Goal: Book appointment/travel/reservation

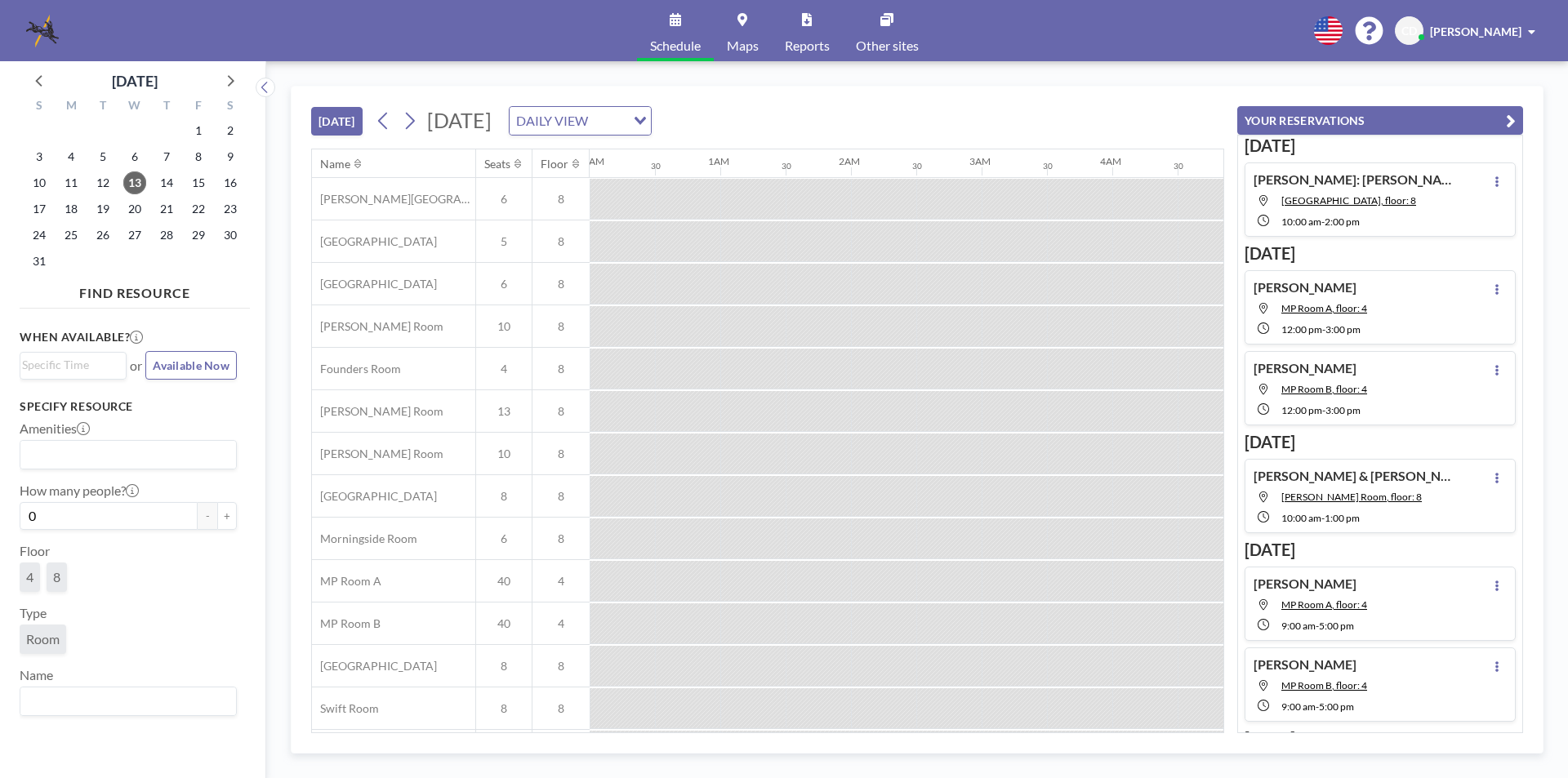
scroll to position [0, 980]
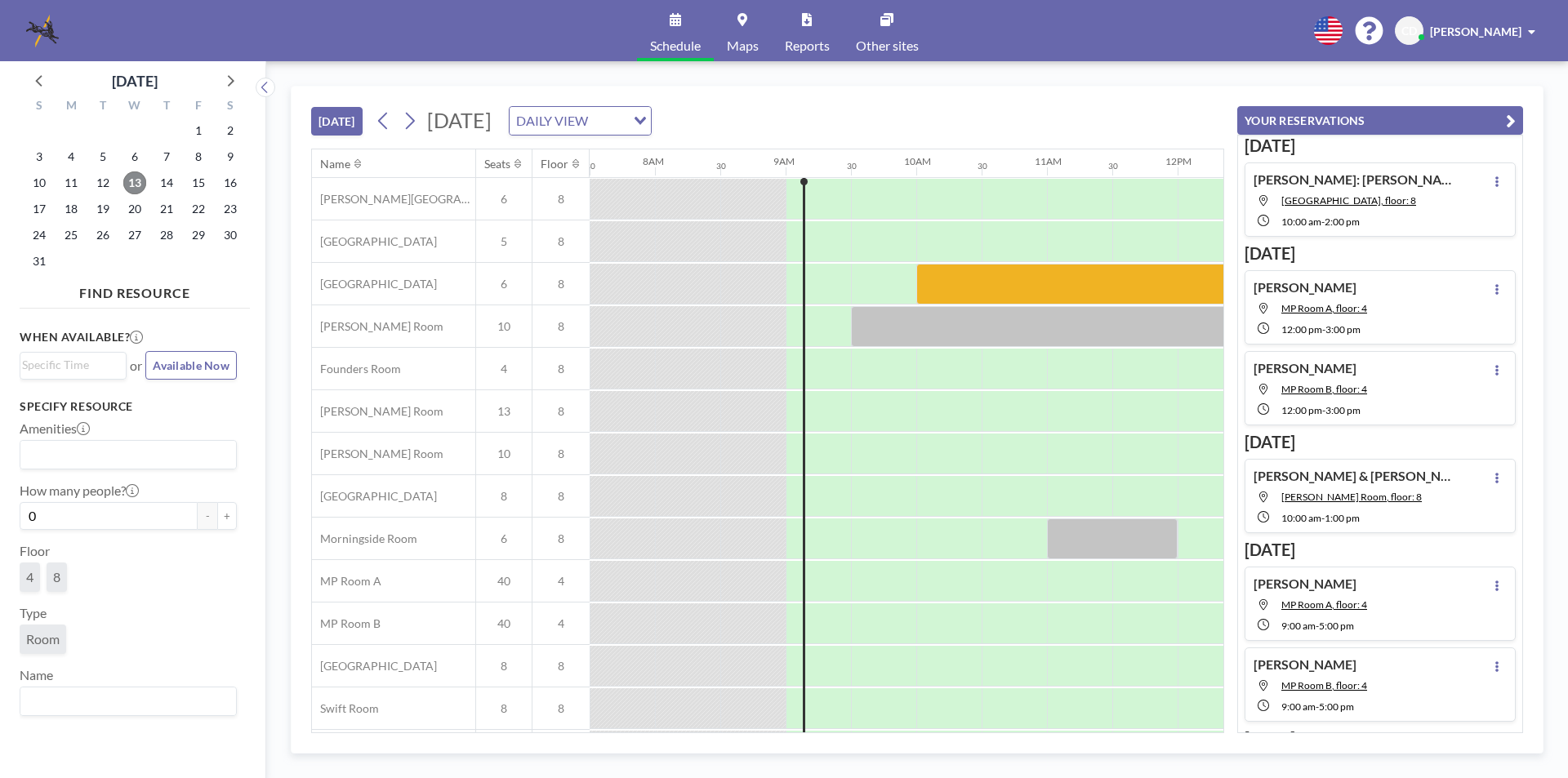
click at [134, 179] on span "13" at bounding box center [134, 182] width 23 height 23
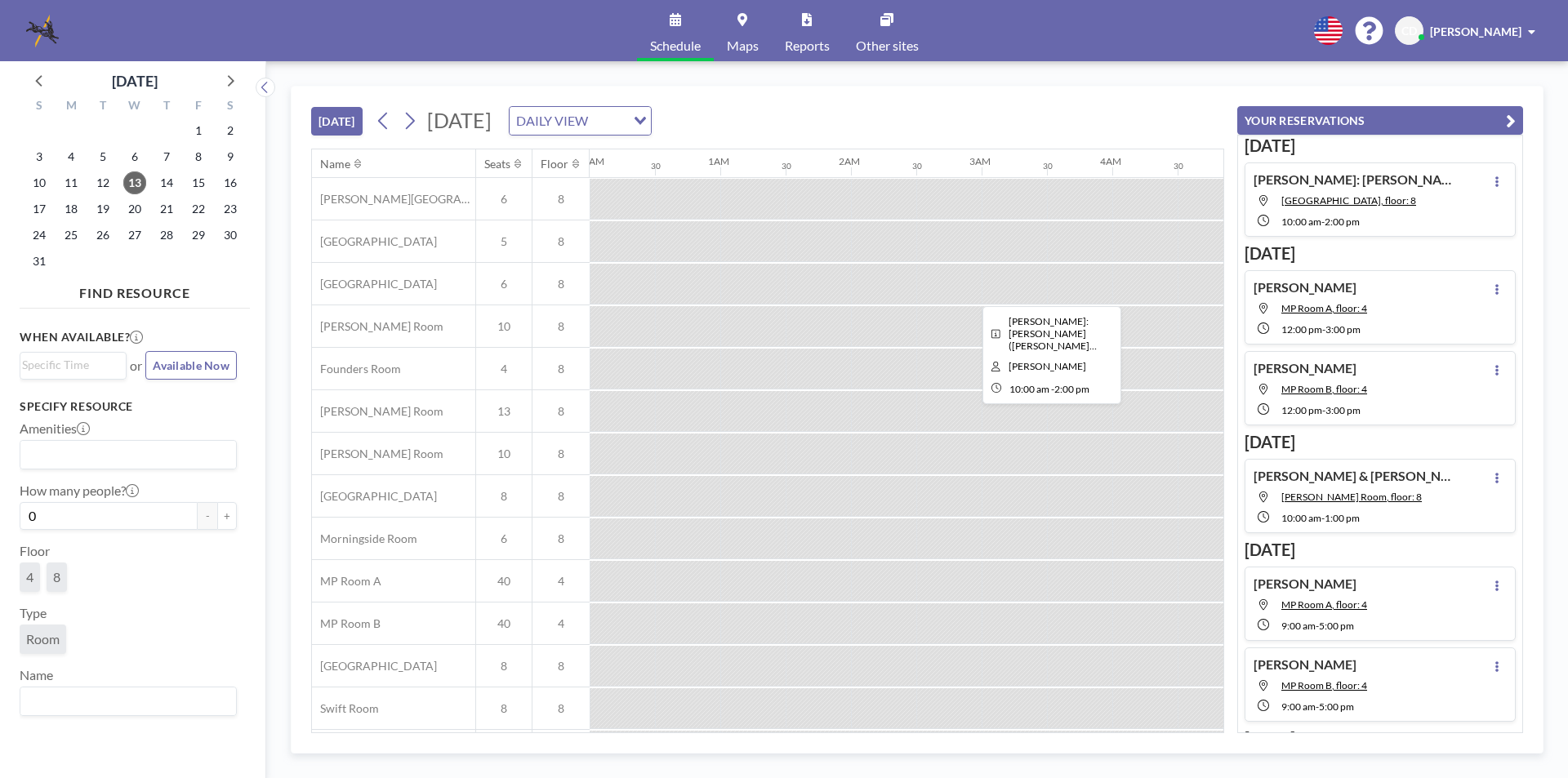
scroll to position [0, 1111]
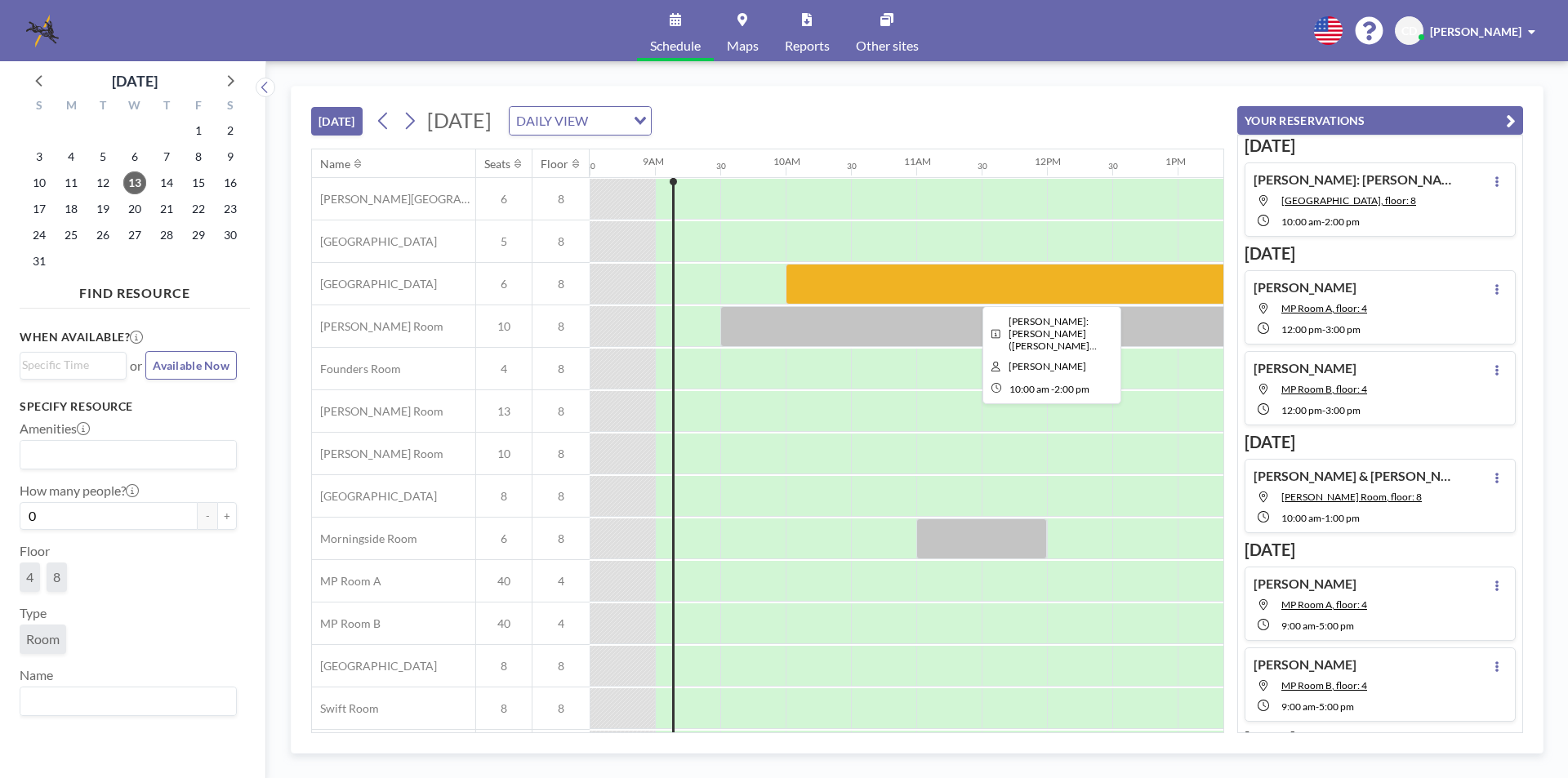
click at [946, 272] on div at bounding box center [1047, 285] width 523 height 41
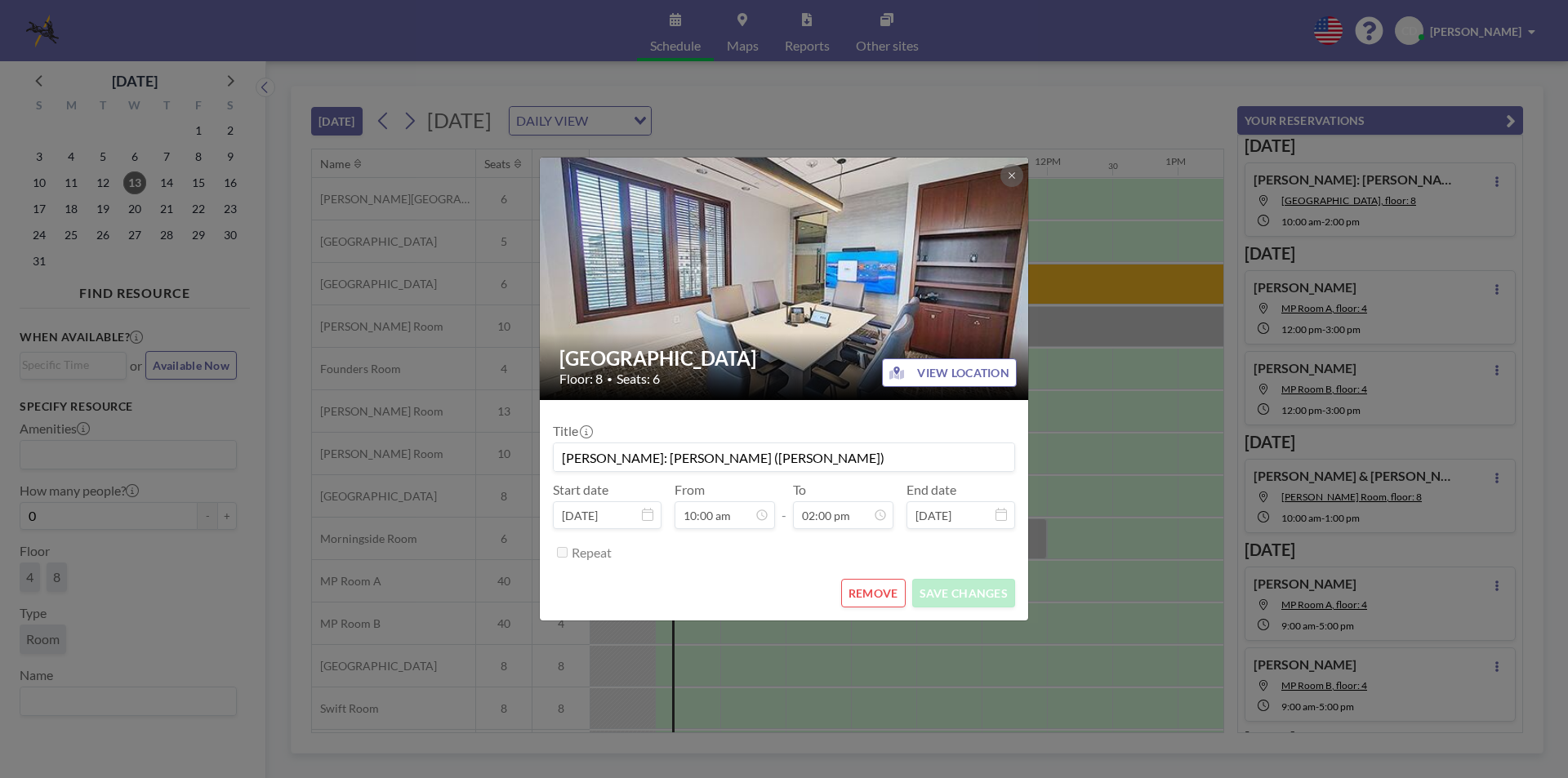
click at [1143, 334] on div "Buckhead Room Floor: 8 • Seats: 6 VIEW LOCATION Title [PERSON_NAME]: [PERSON_NA…" at bounding box center [784, 389] width 1568 height 778
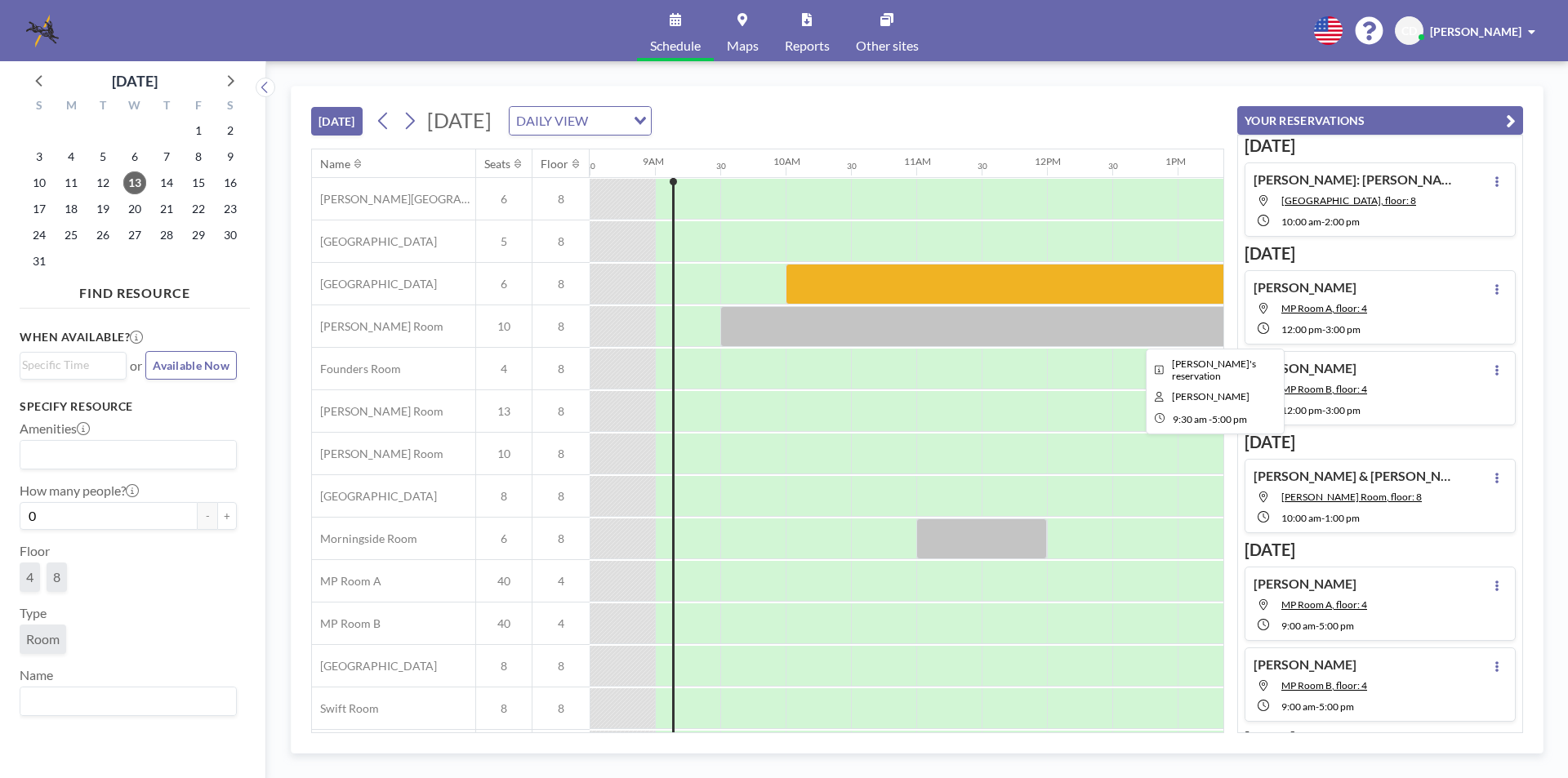
click at [1106, 328] on div at bounding box center [1210, 327] width 980 height 41
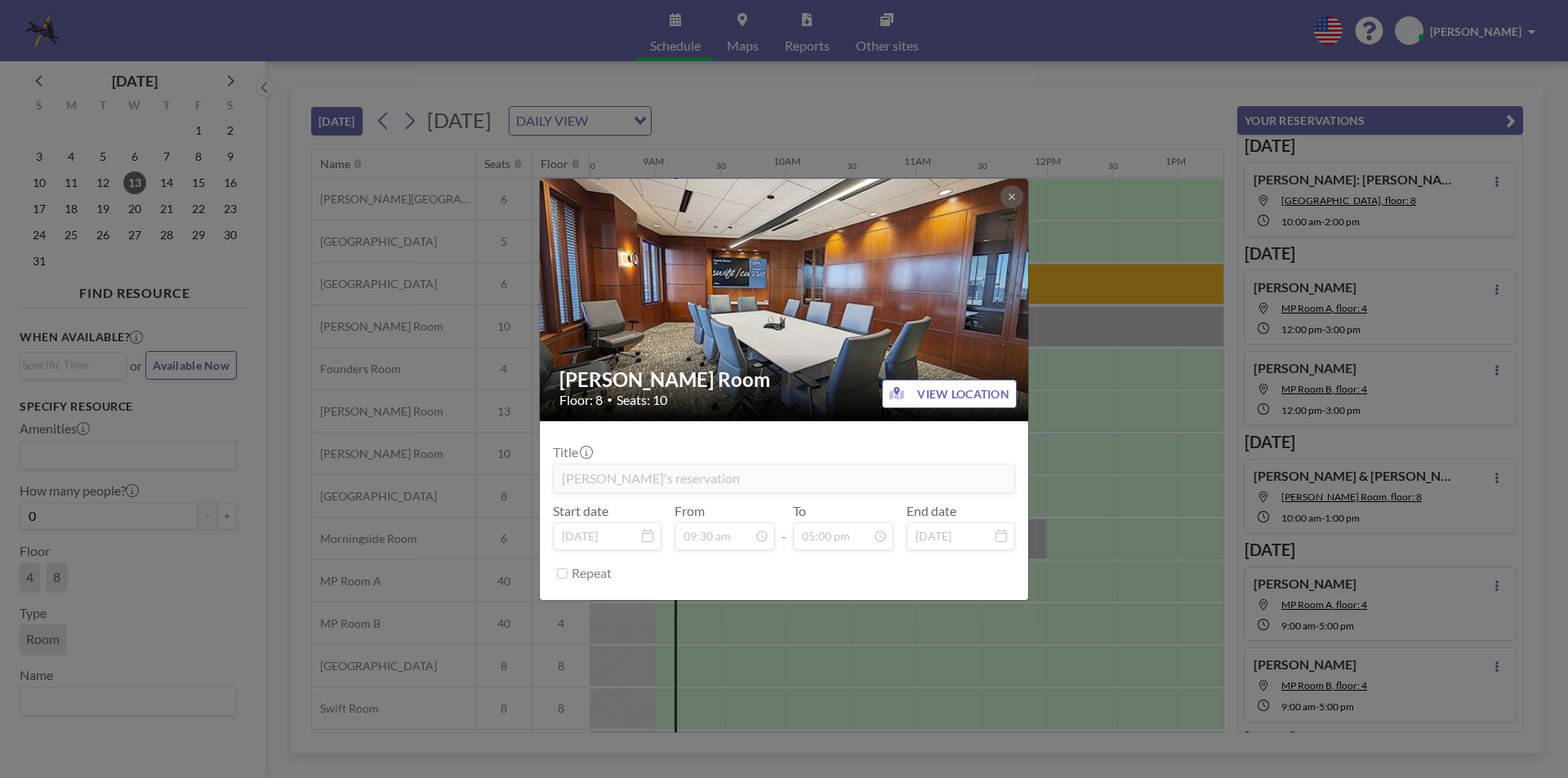
click at [1106, 328] on div "[PERSON_NAME] Room Floor: 8 • Seats: 10 VIEW LOCATION Title [PERSON_NAME]'s res…" at bounding box center [784, 389] width 1568 height 778
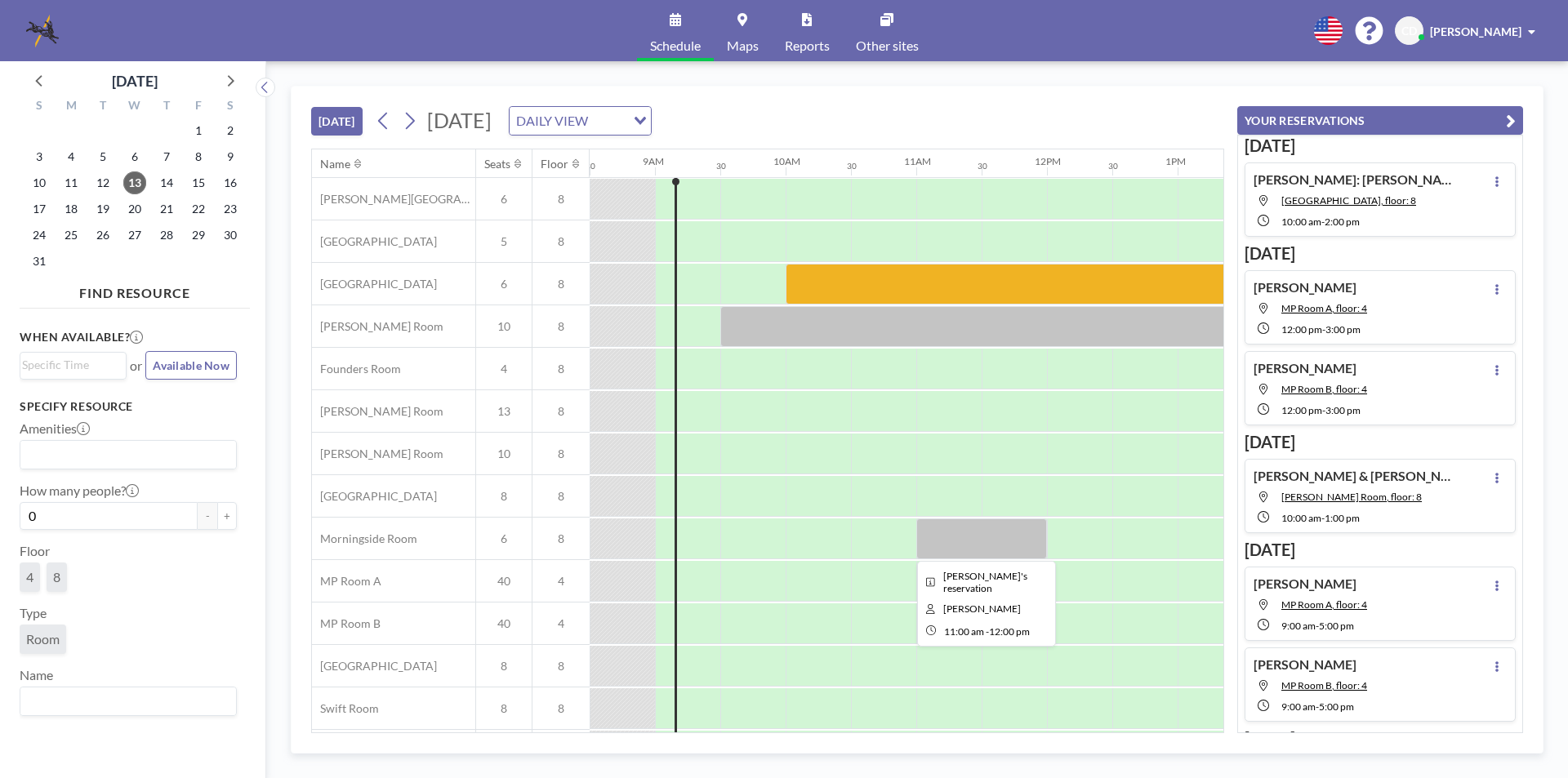
scroll to position [48, 1111]
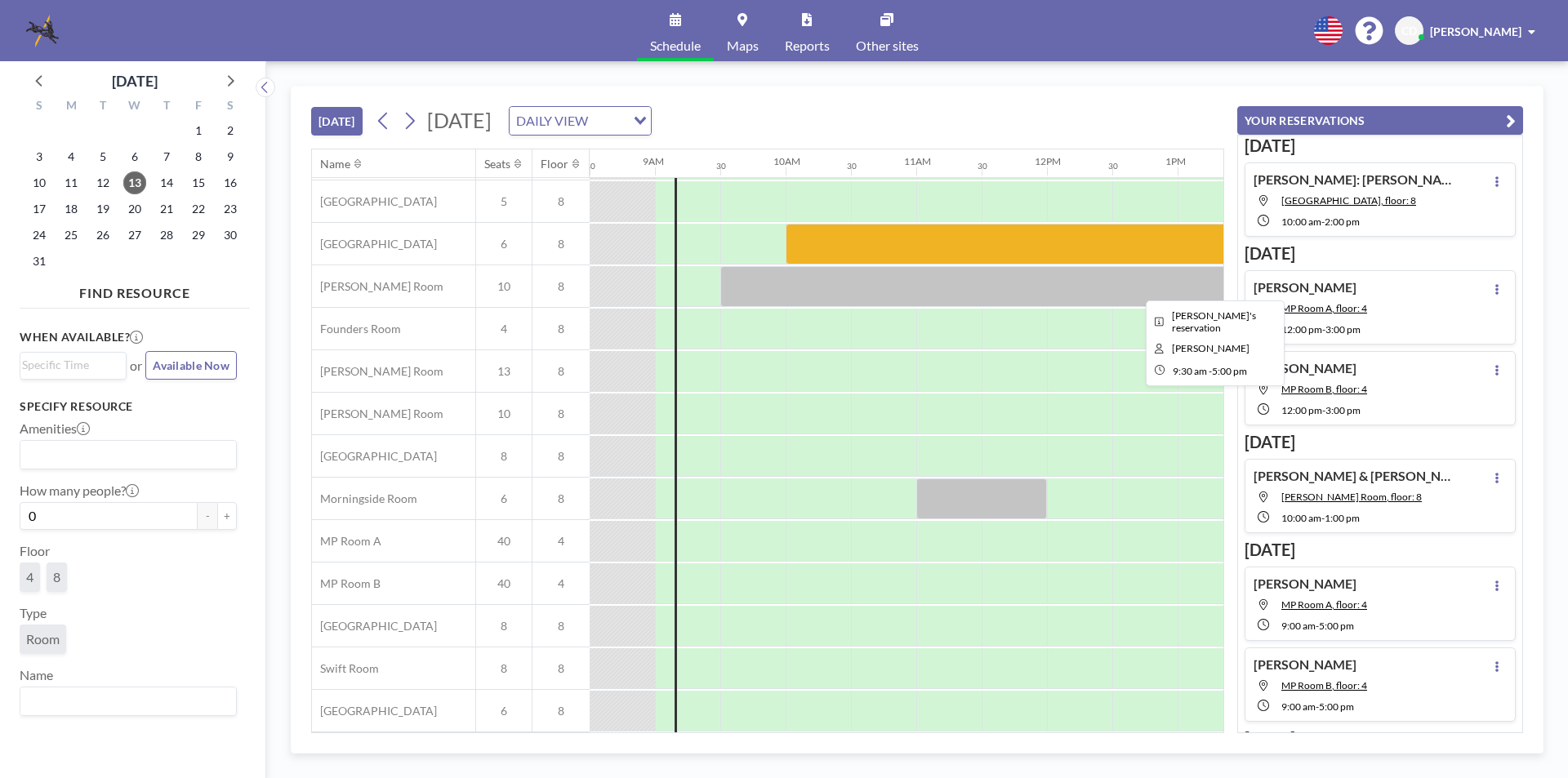
click at [834, 284] on div at bounding box center [1210, 287] width 980 height 41
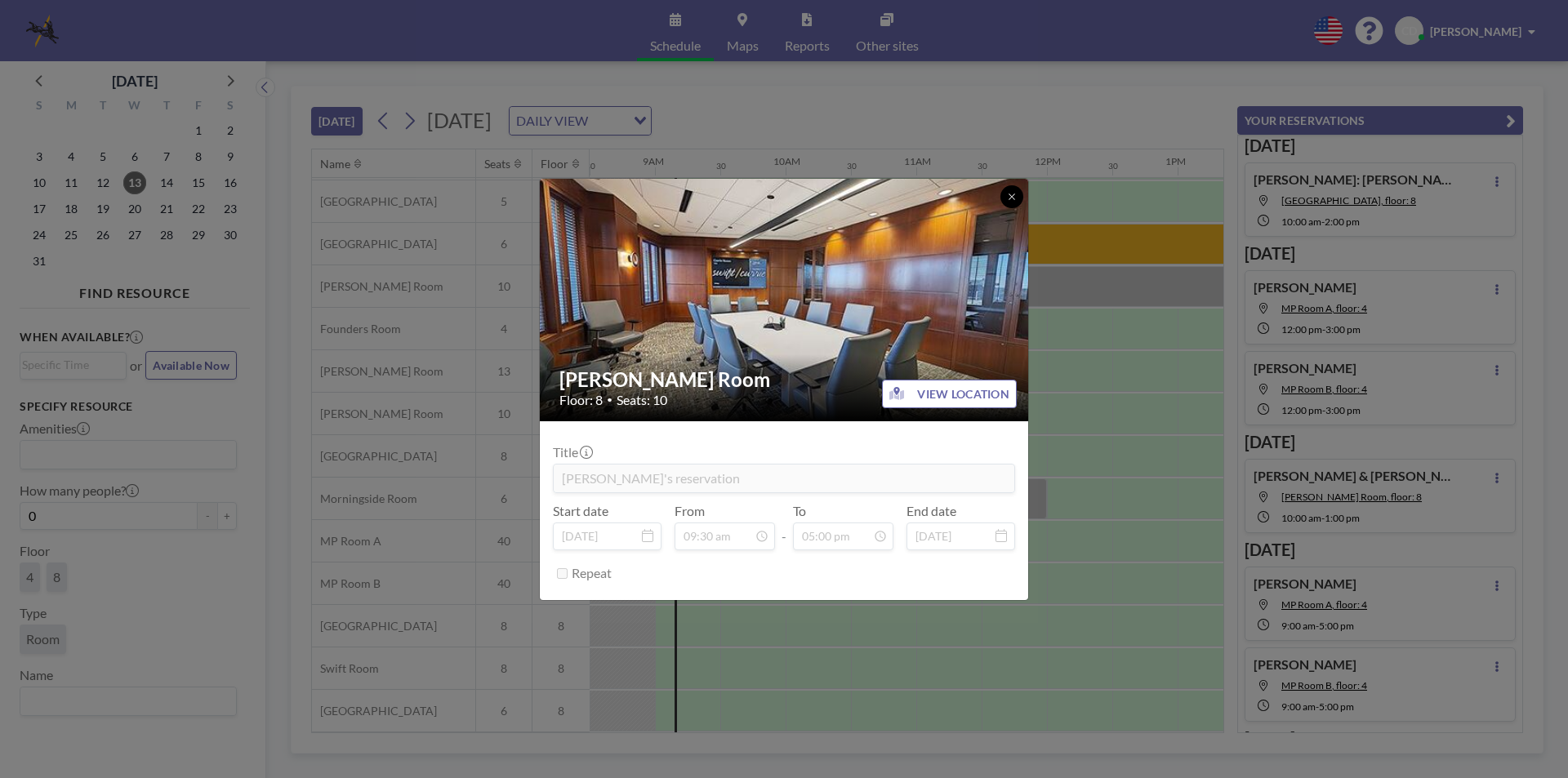
click at [1016, 195] on icon at bounding box center [1012, 197] width 10 height 10
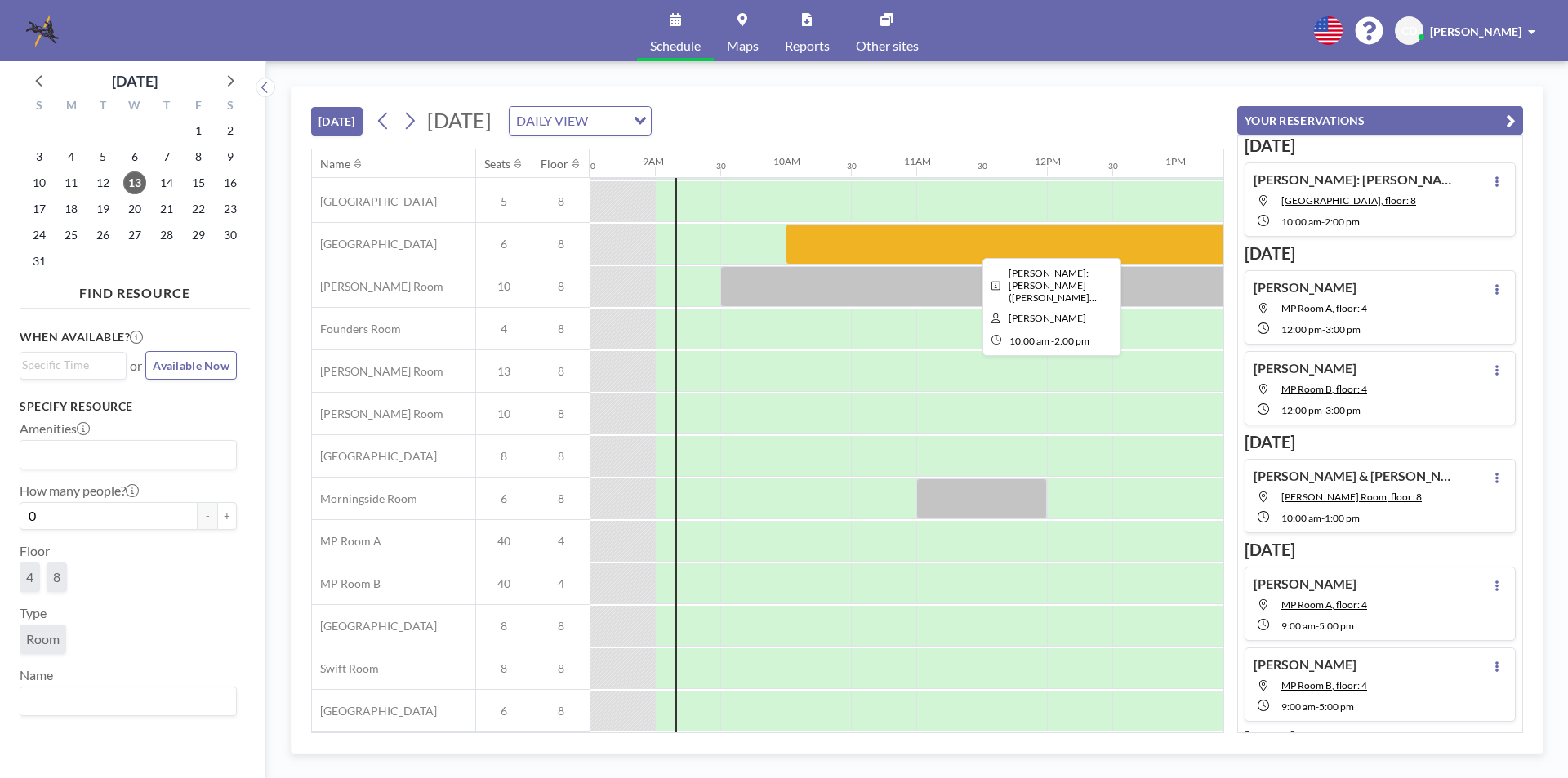
click at [996, 244] on div at bounding box center [1047, 245] width 523 height 41
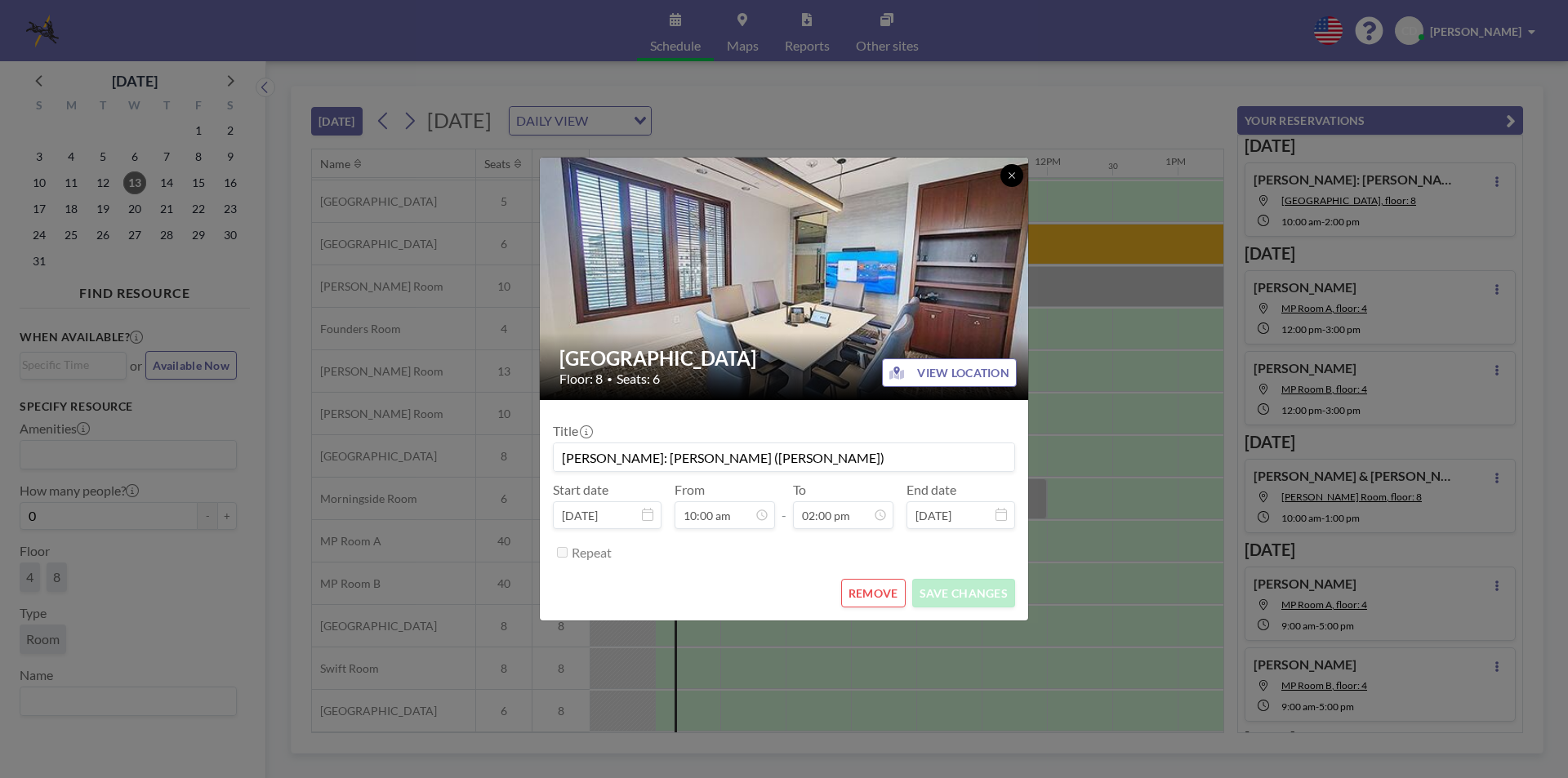
click at [1000, 170] on button at bounding box center [1011, 175] width 23 height 23
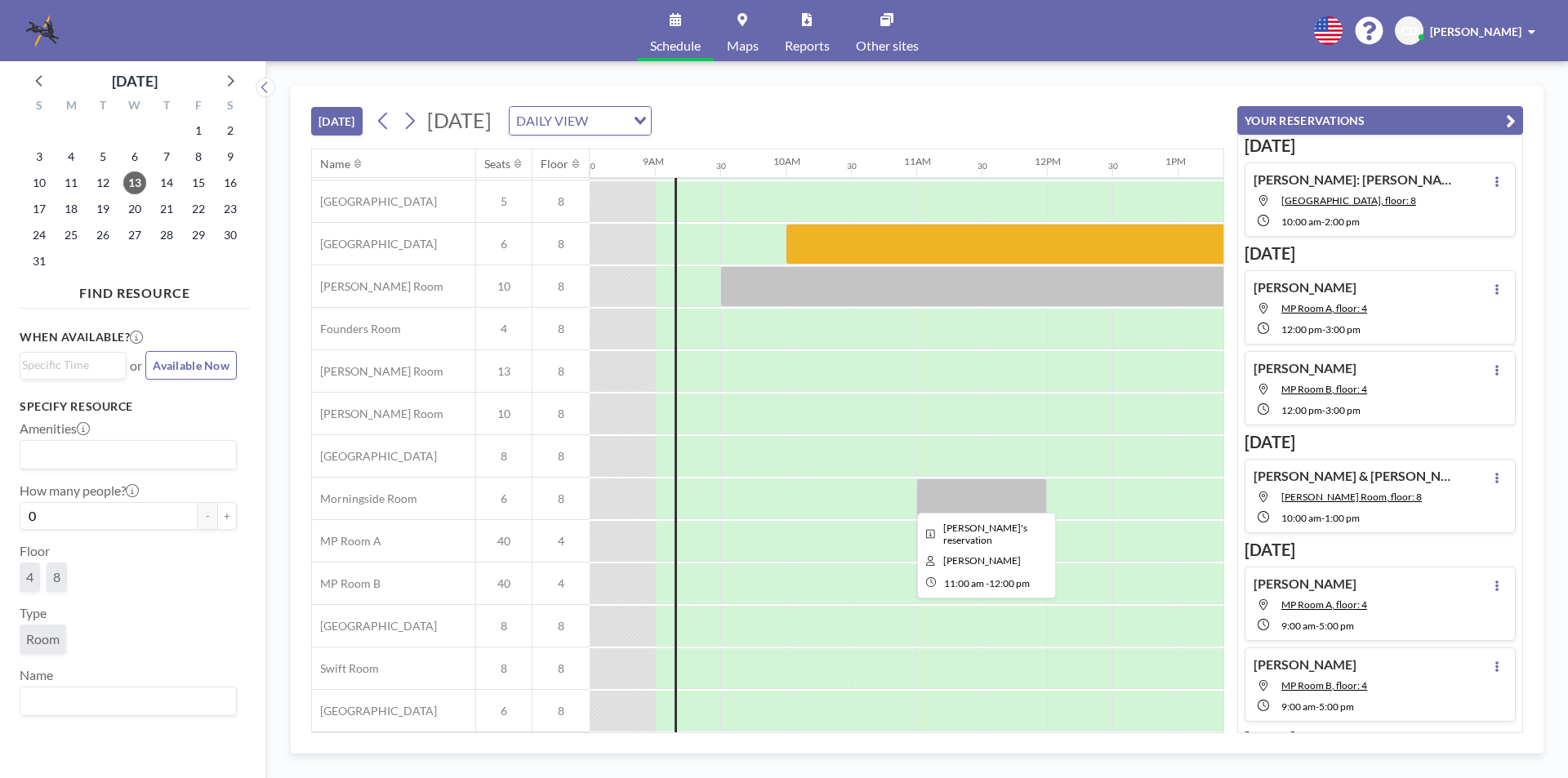
scroll to position [0, 1111]
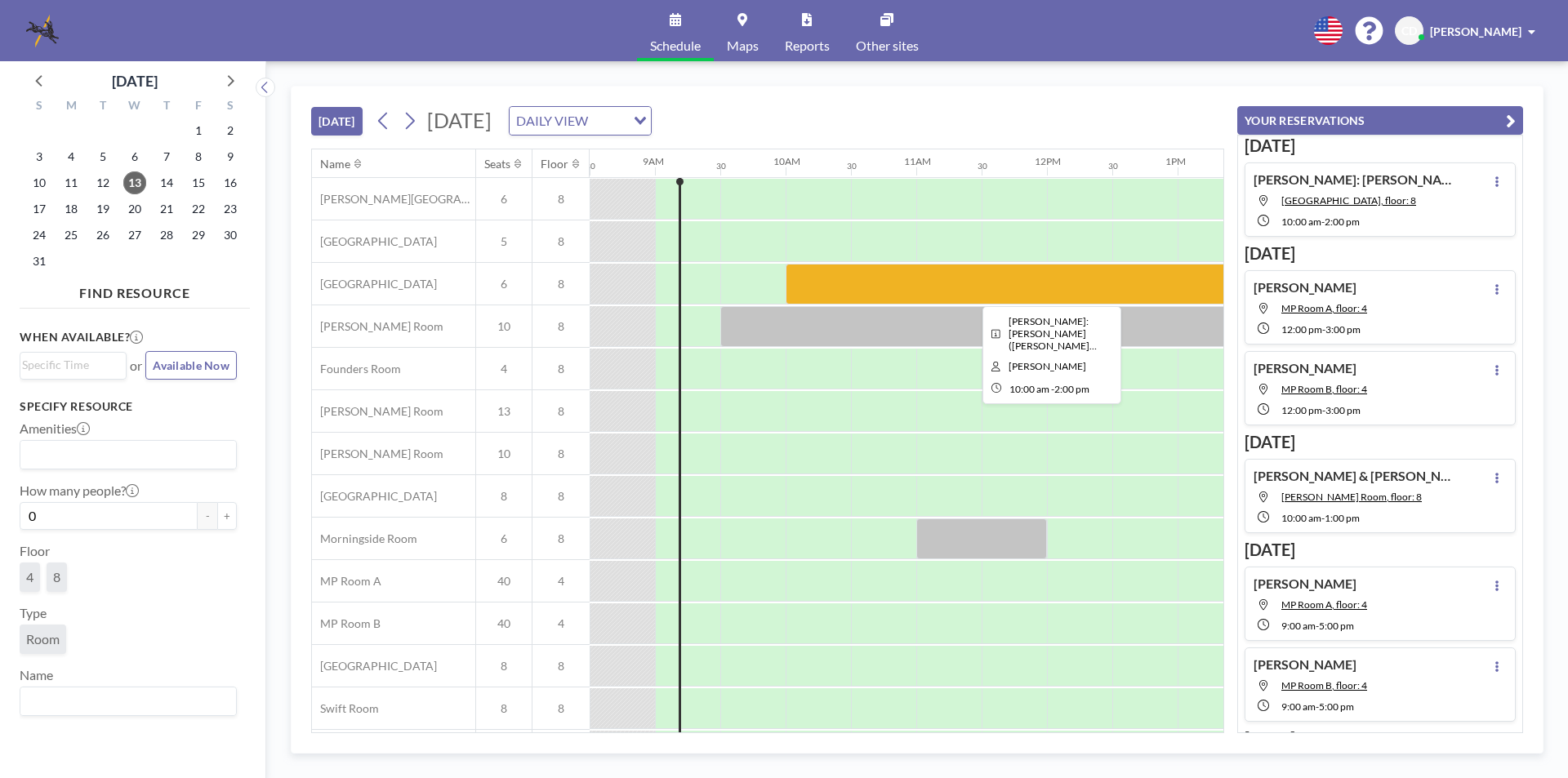
click at [814, 294] on div at bounding box center [1047, 285] width 523 height 41
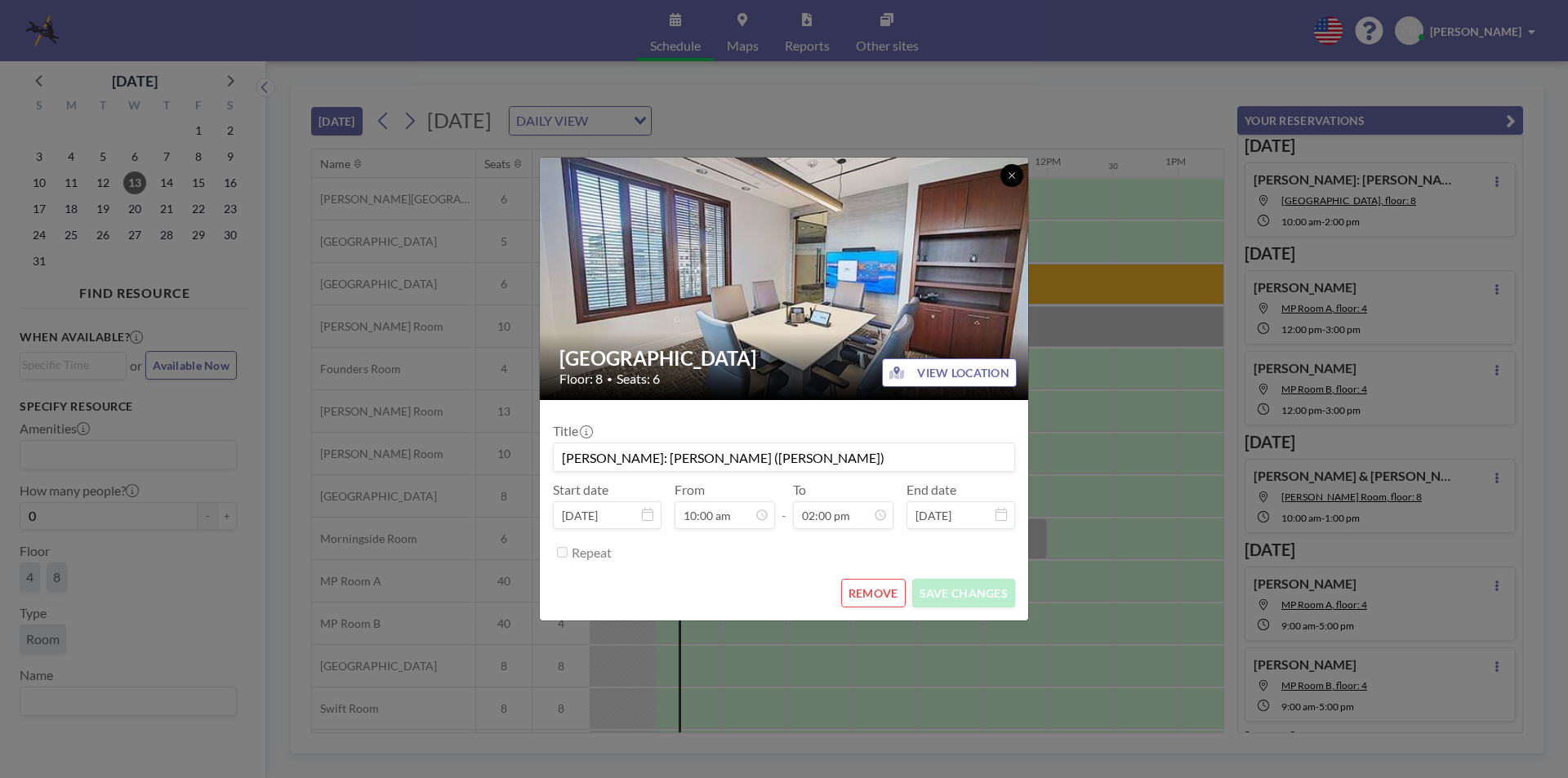
click at [1001, 175] on button at bounding box center [1011, 175] width 23 height 23
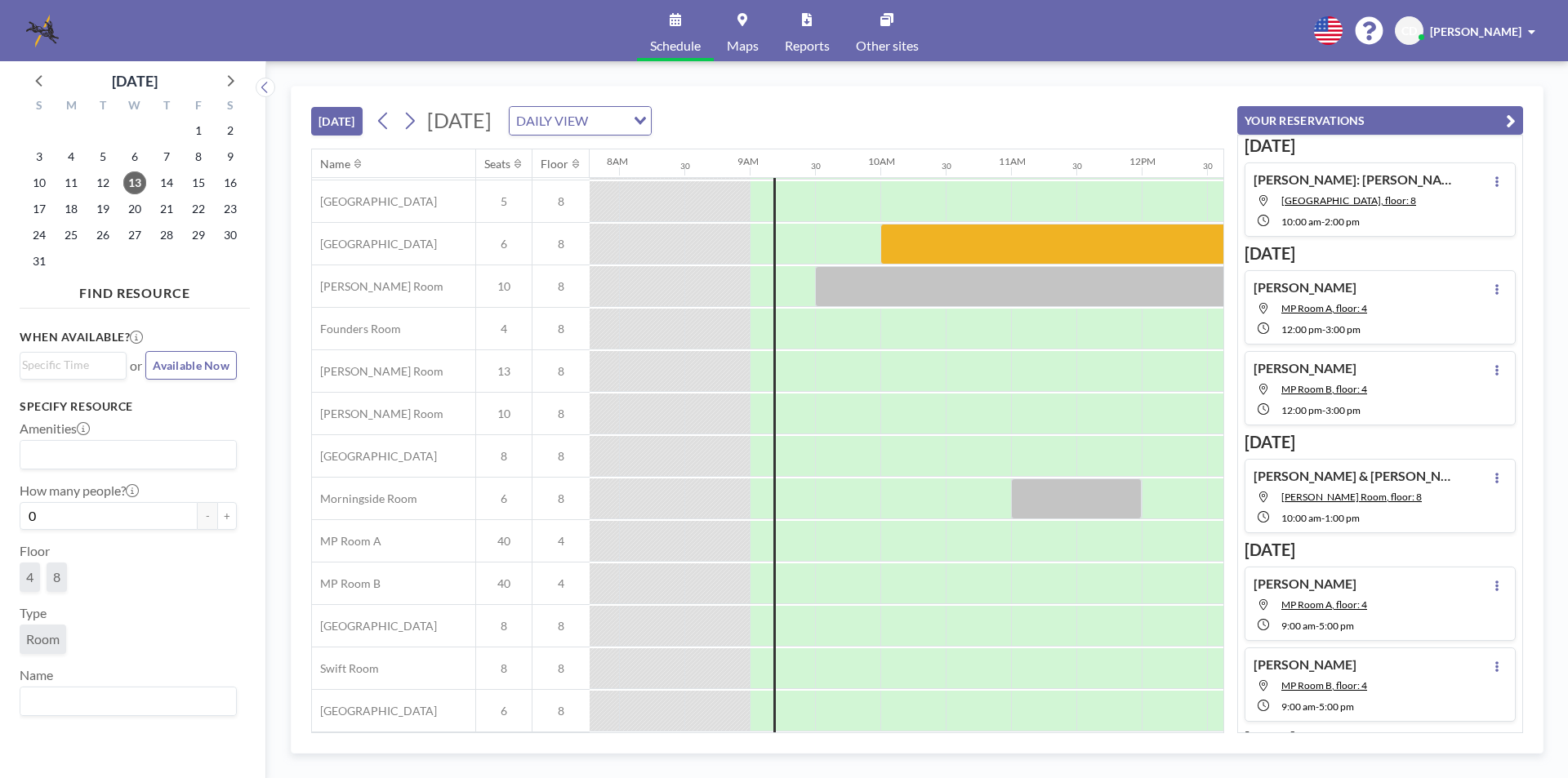
scroll to position [48, 1067]
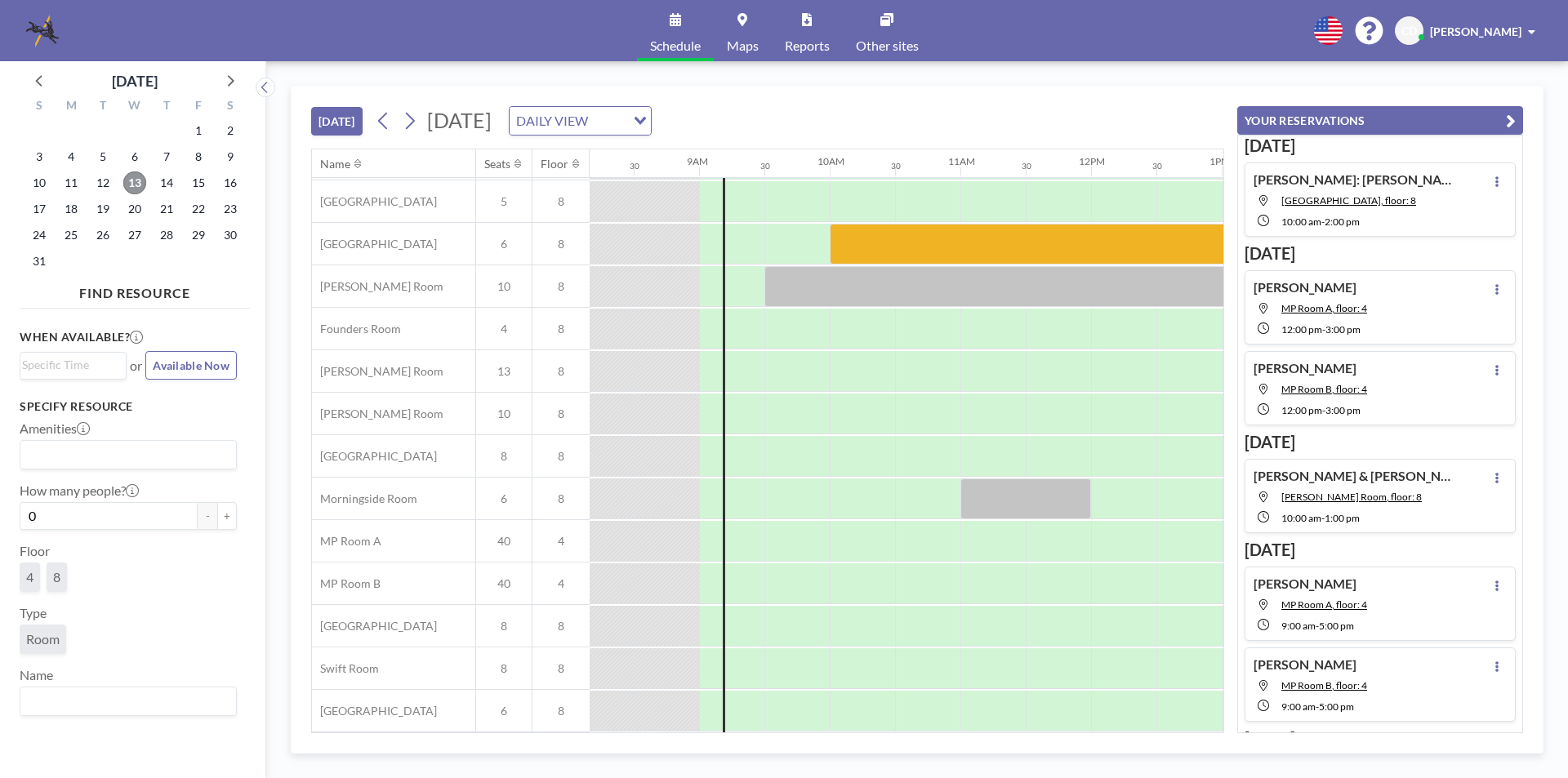
click at [132, 173] on span "13" at bounding box center [134, 182] width 23 height 23
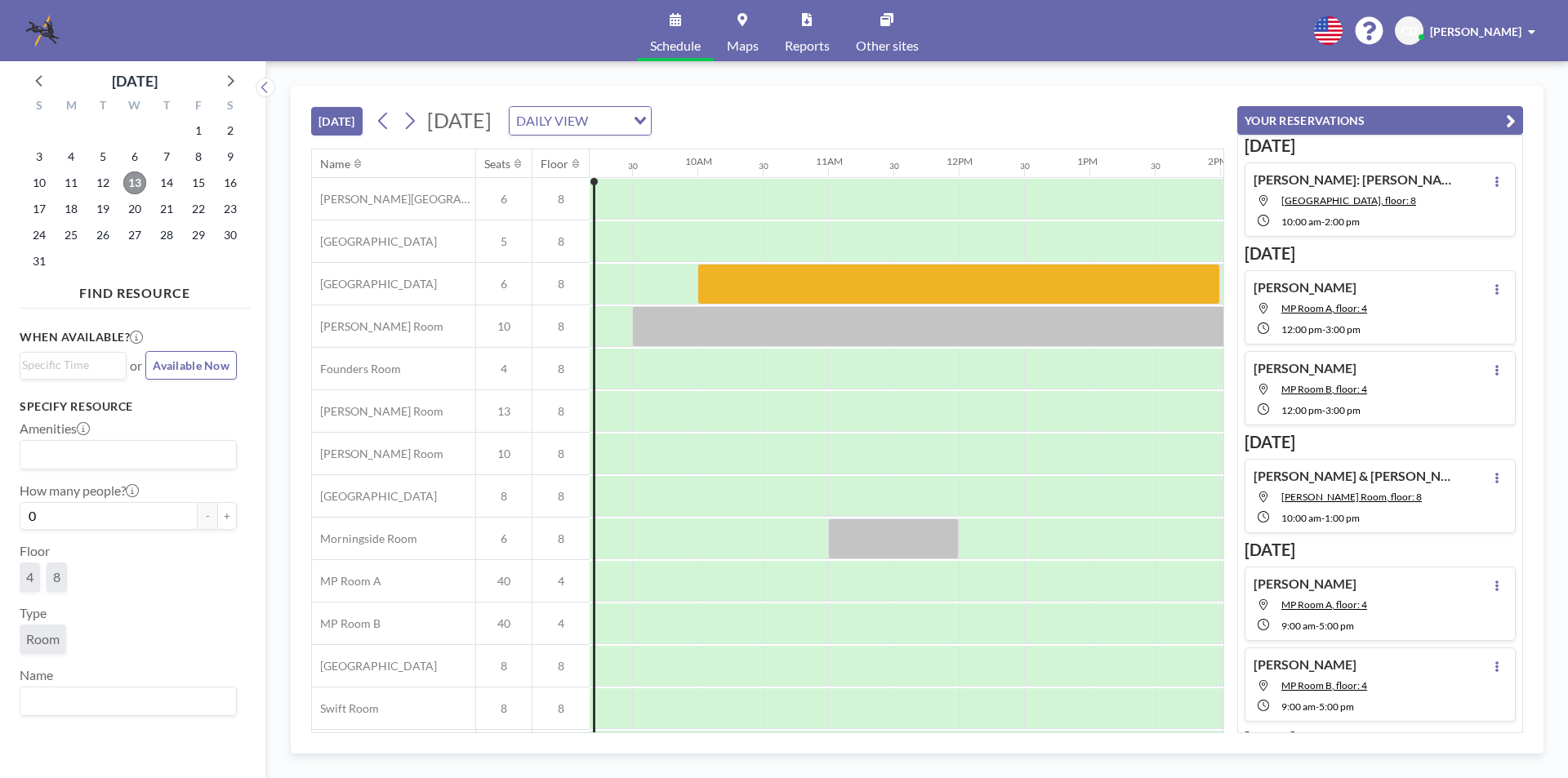
scroll to position [0, 1186]
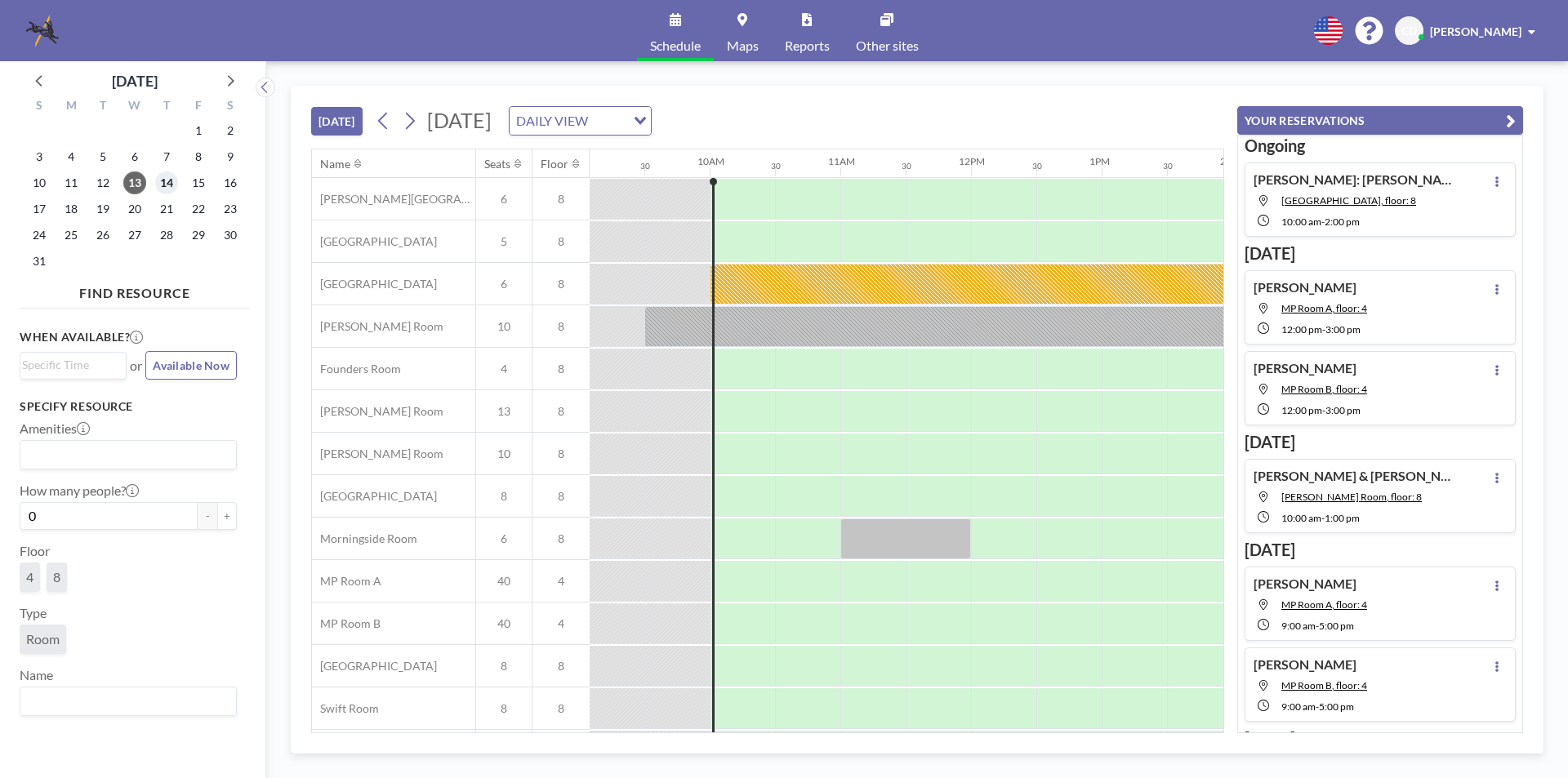
click at [175, 184] on span "14" at bounding box center [166, 182] width 23 height 23
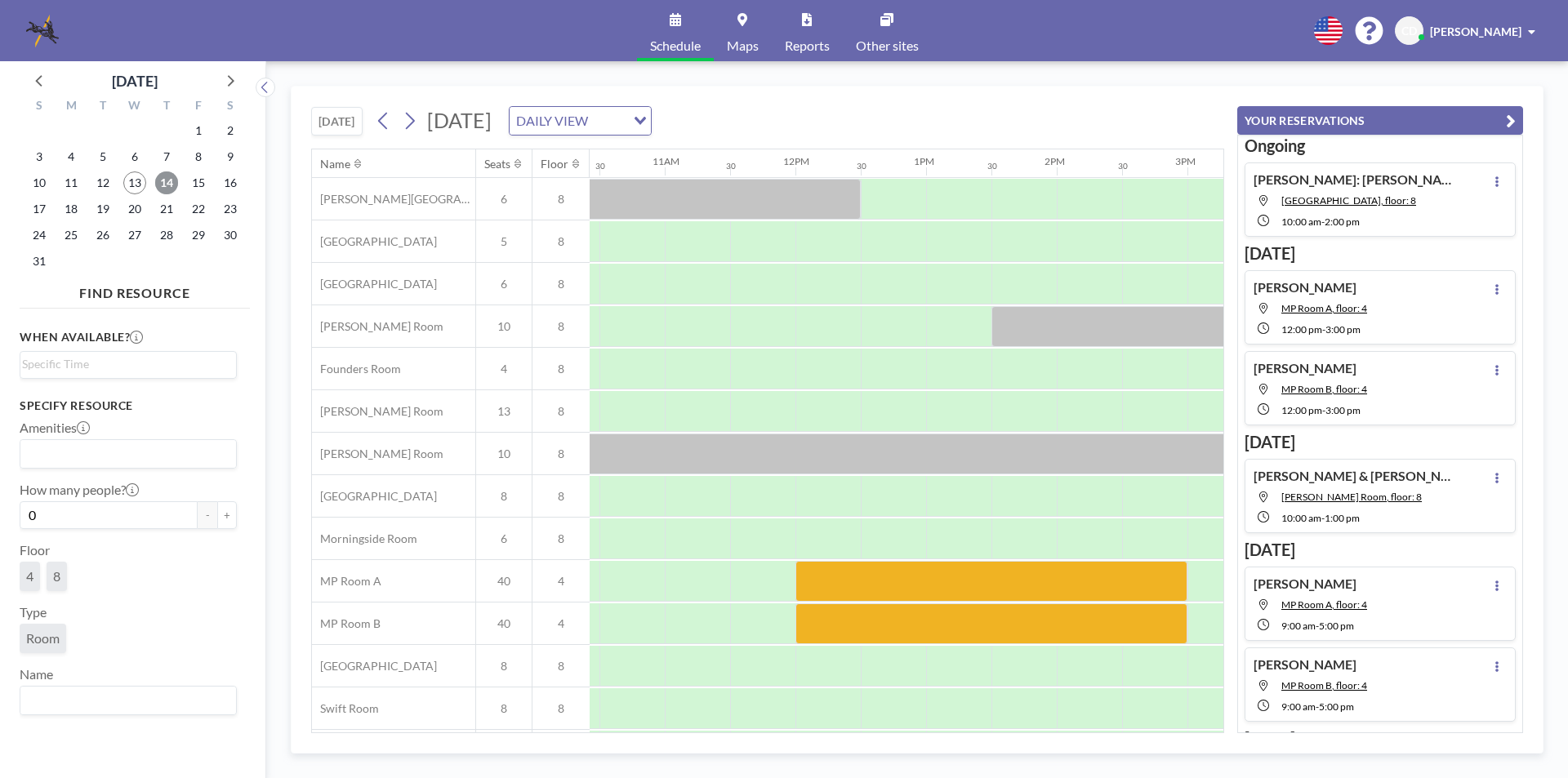
scroll to position [0, 1397]
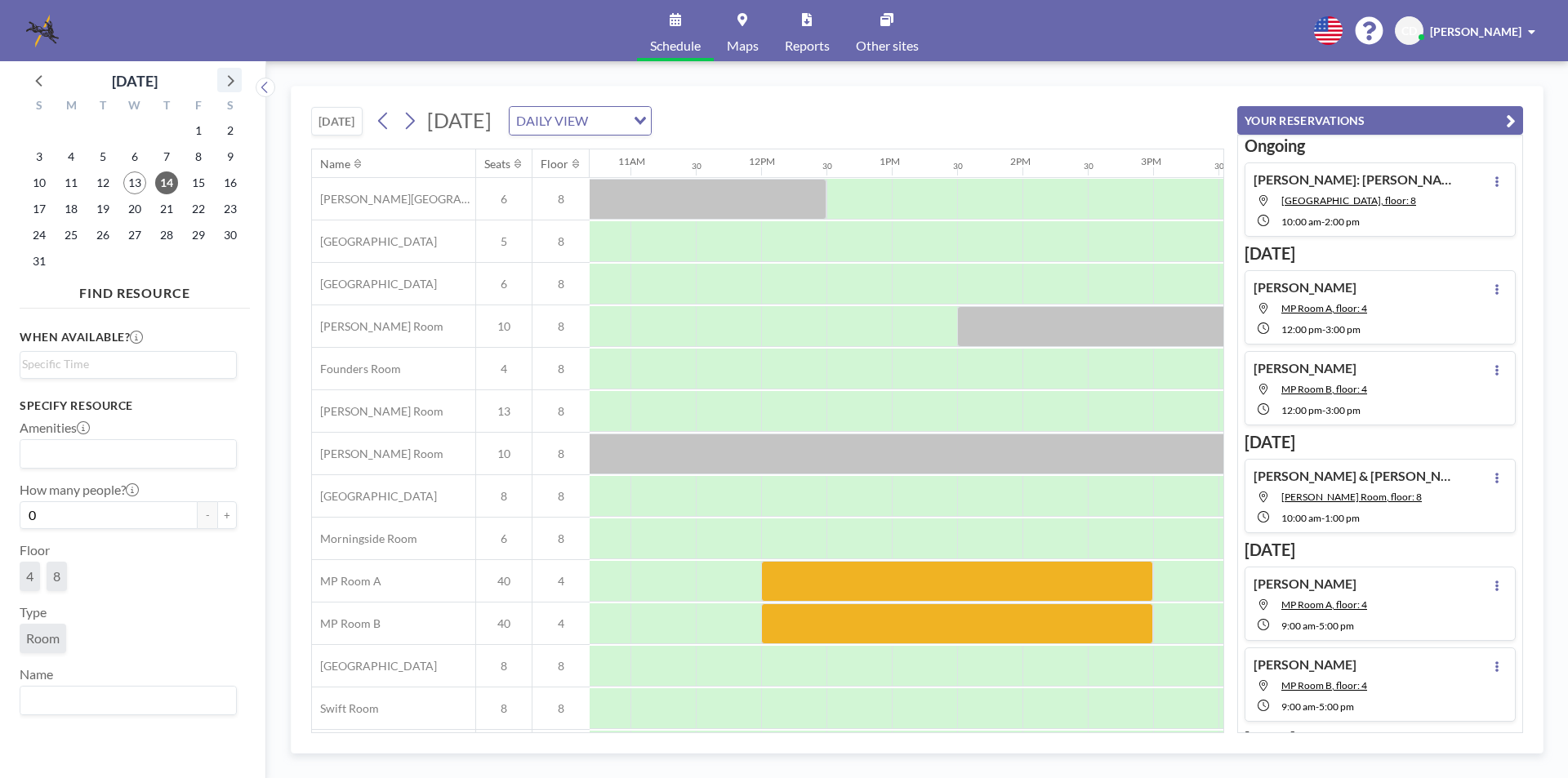
click at [226, 76] on icon at bounding box center [230, 80] width 22 height 22
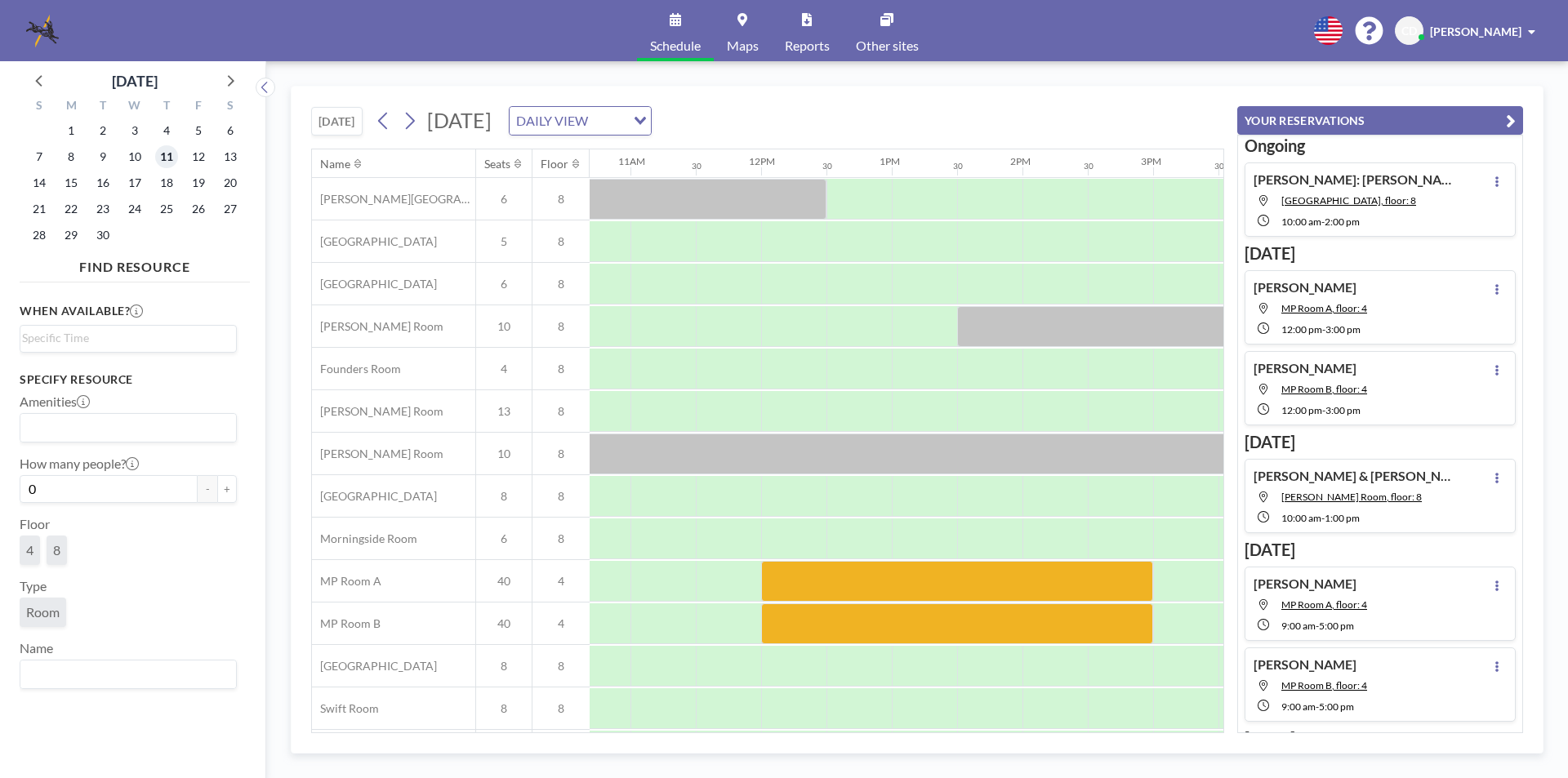
click at [169, 152] on span "11" at bounding box center [166, 157] width 23 height 23
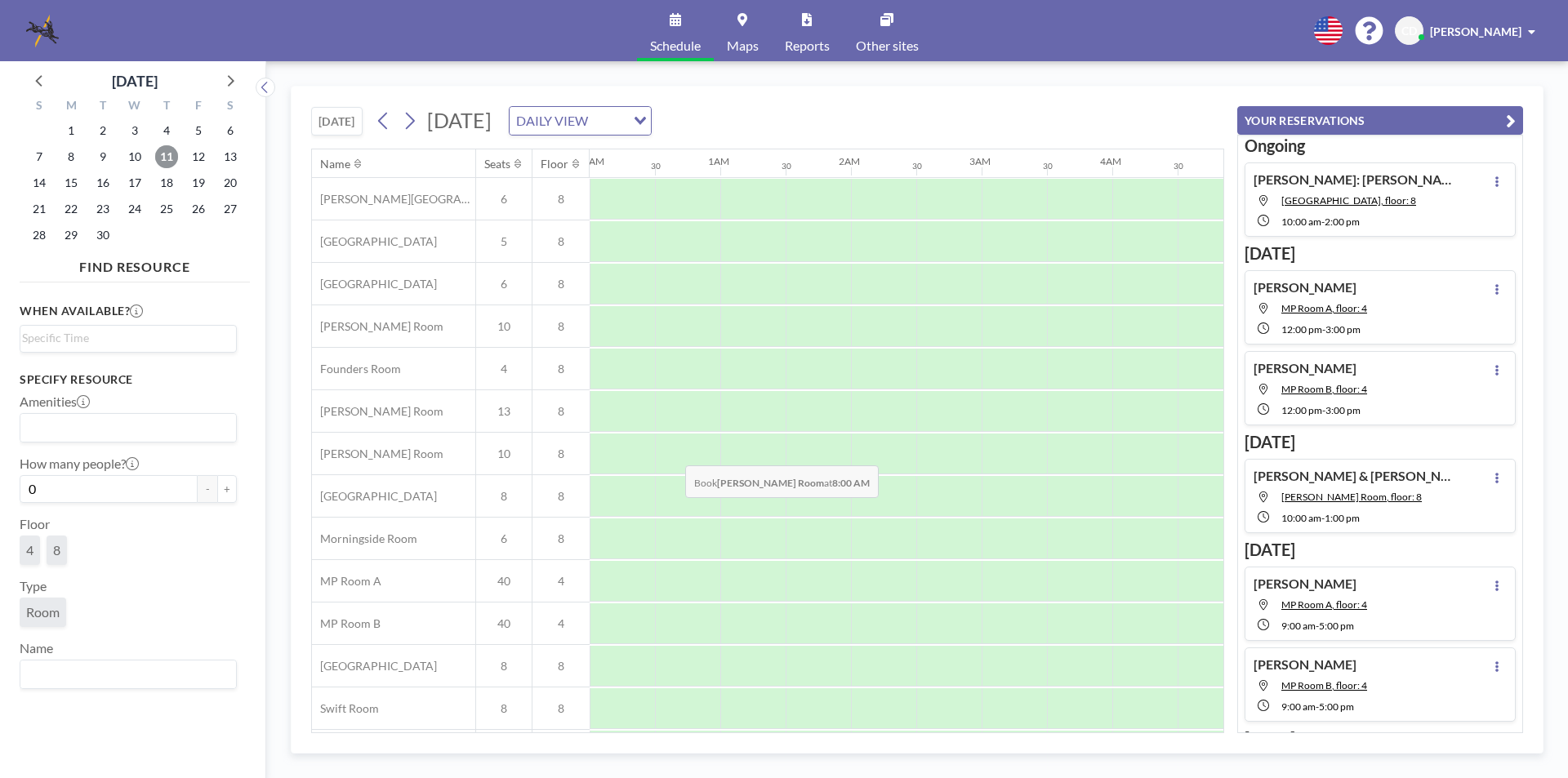
scroll to position [0, 980]
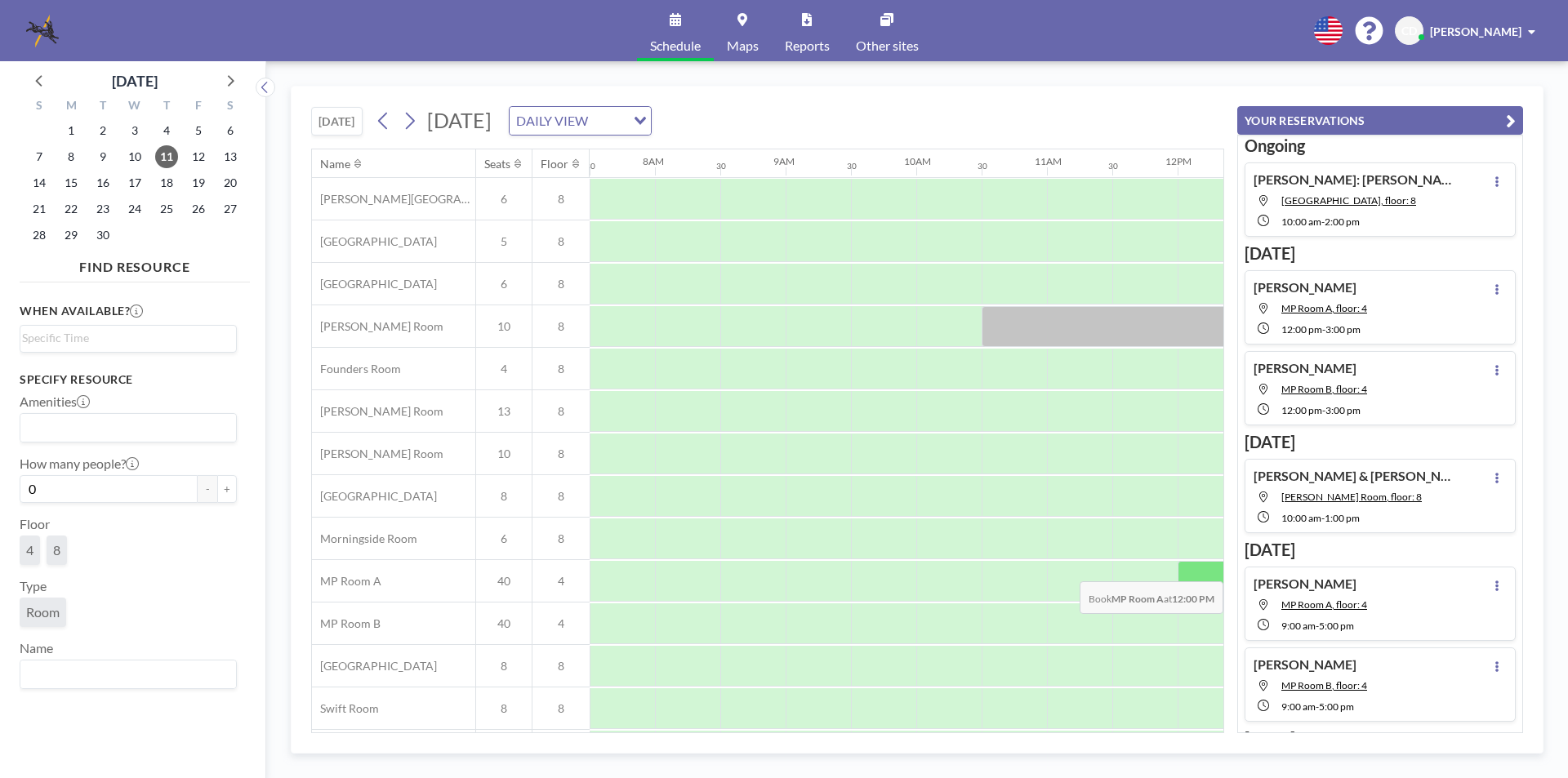
click at [1186, 569] on div at bounding box center [1210, 581] width 66 height 41
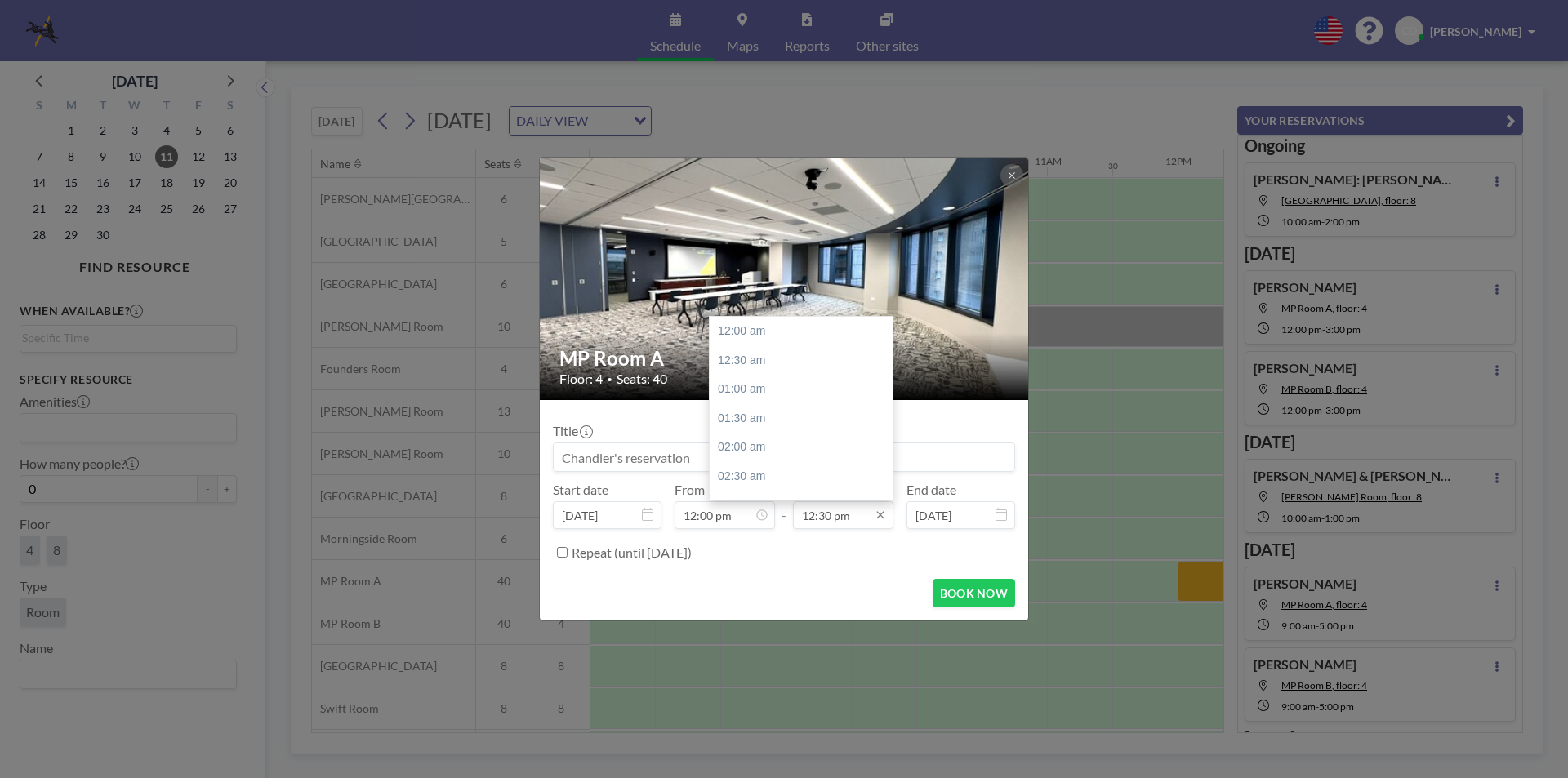
scroll to position [727, 0]
click at [762, 471] on div "03:00 pm" at bounding box center [805, 477] width 191 height 29
type input "03:00 pm"
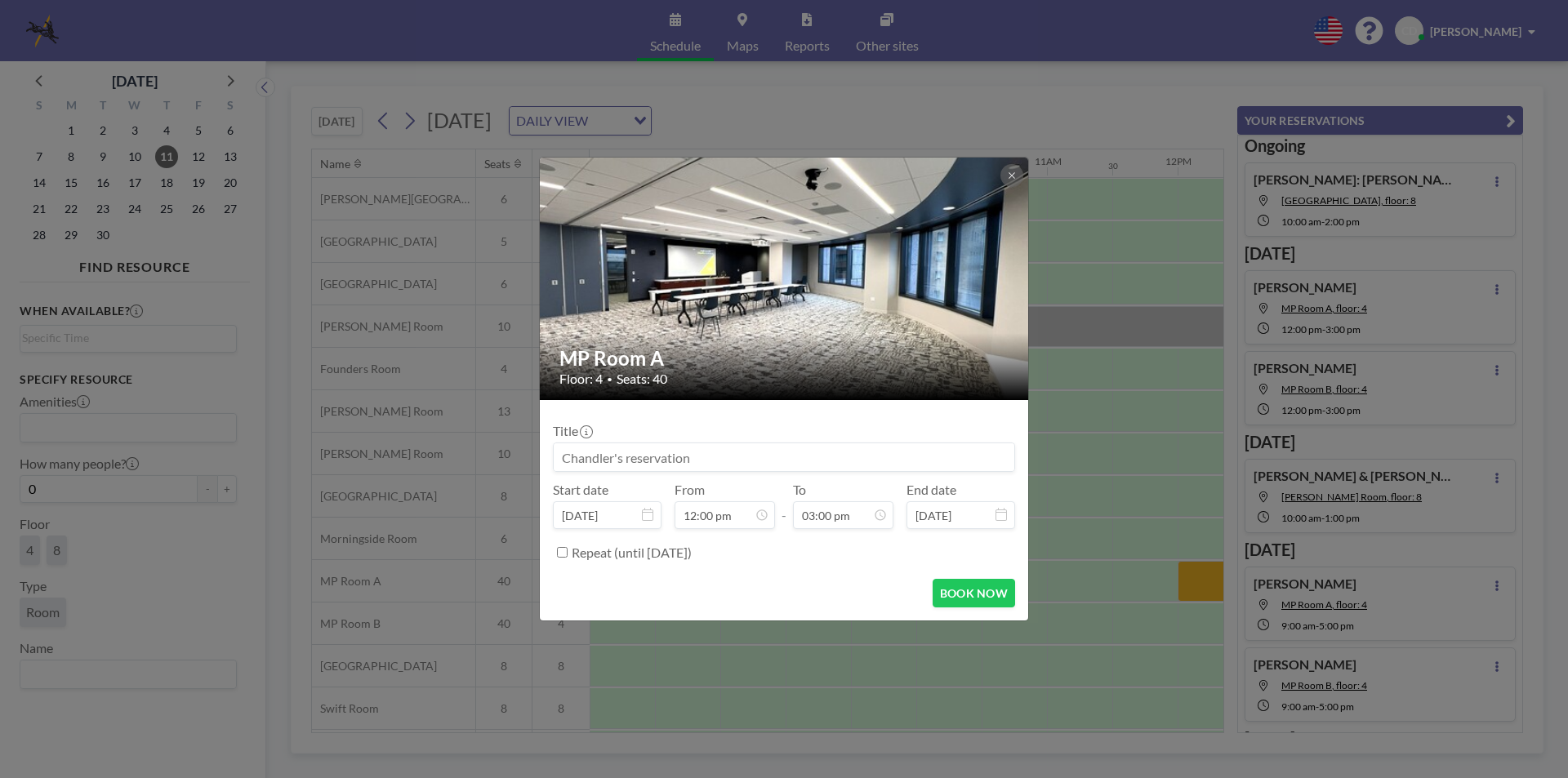
click at [731, 452] on input at bounding box center [784, 457] width 461 height 27
type input "Team 4 Lunch Meeting"
drag, startPoint x: 731, startPoint y: 452, endPoint x: 506, endPoint y: 452, distance: 225.0
click at [506, 452] on div "MP Room A Floor: 4 • Seats: 40 Title Team 4 Lunch Meeting Start date [DATE] Fro…" at bounding box center [784, 389] width 1568 height 778
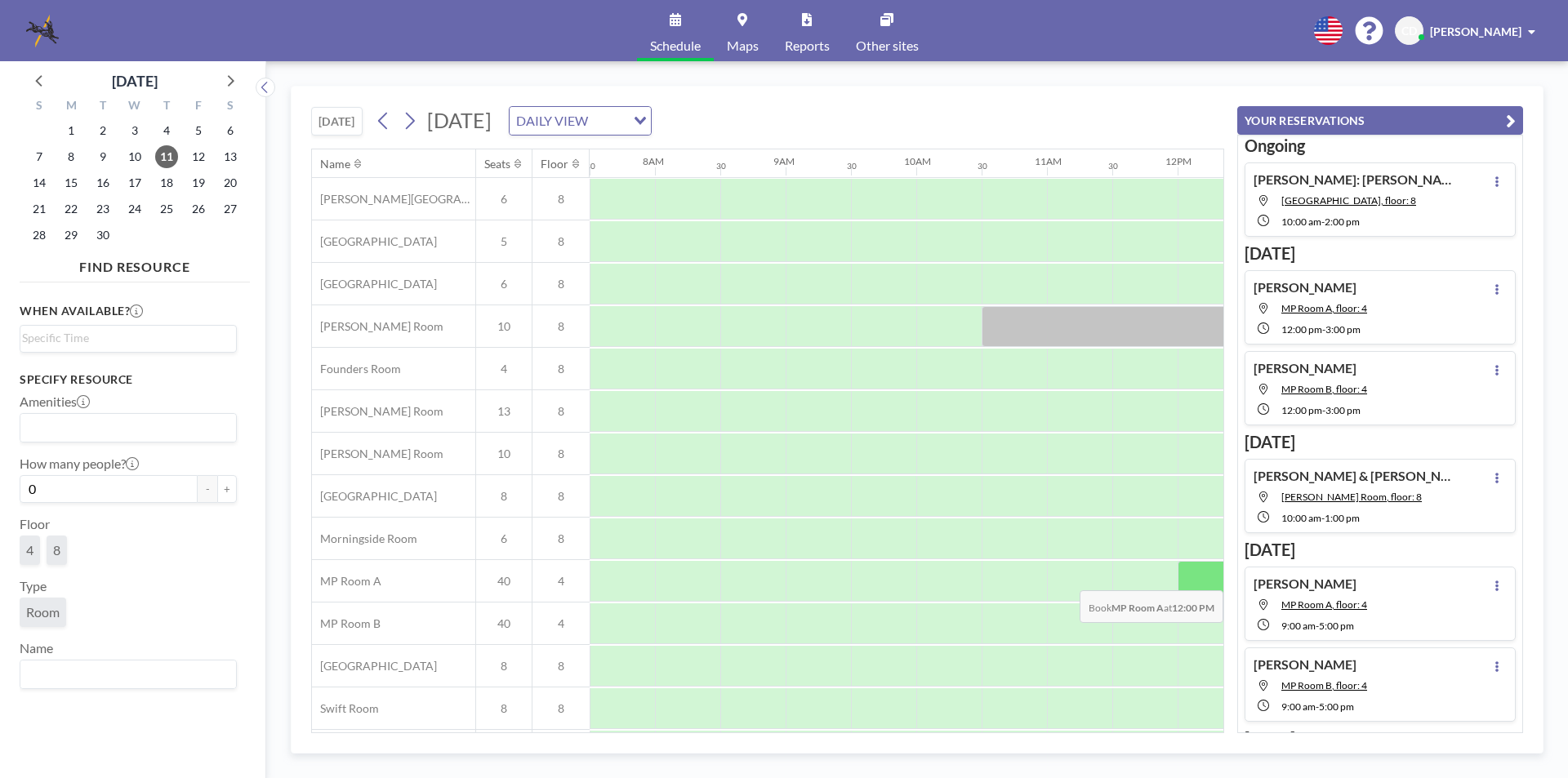
click at [1205, 578] on div at bounding box center [1210, 581] width 66 height 41
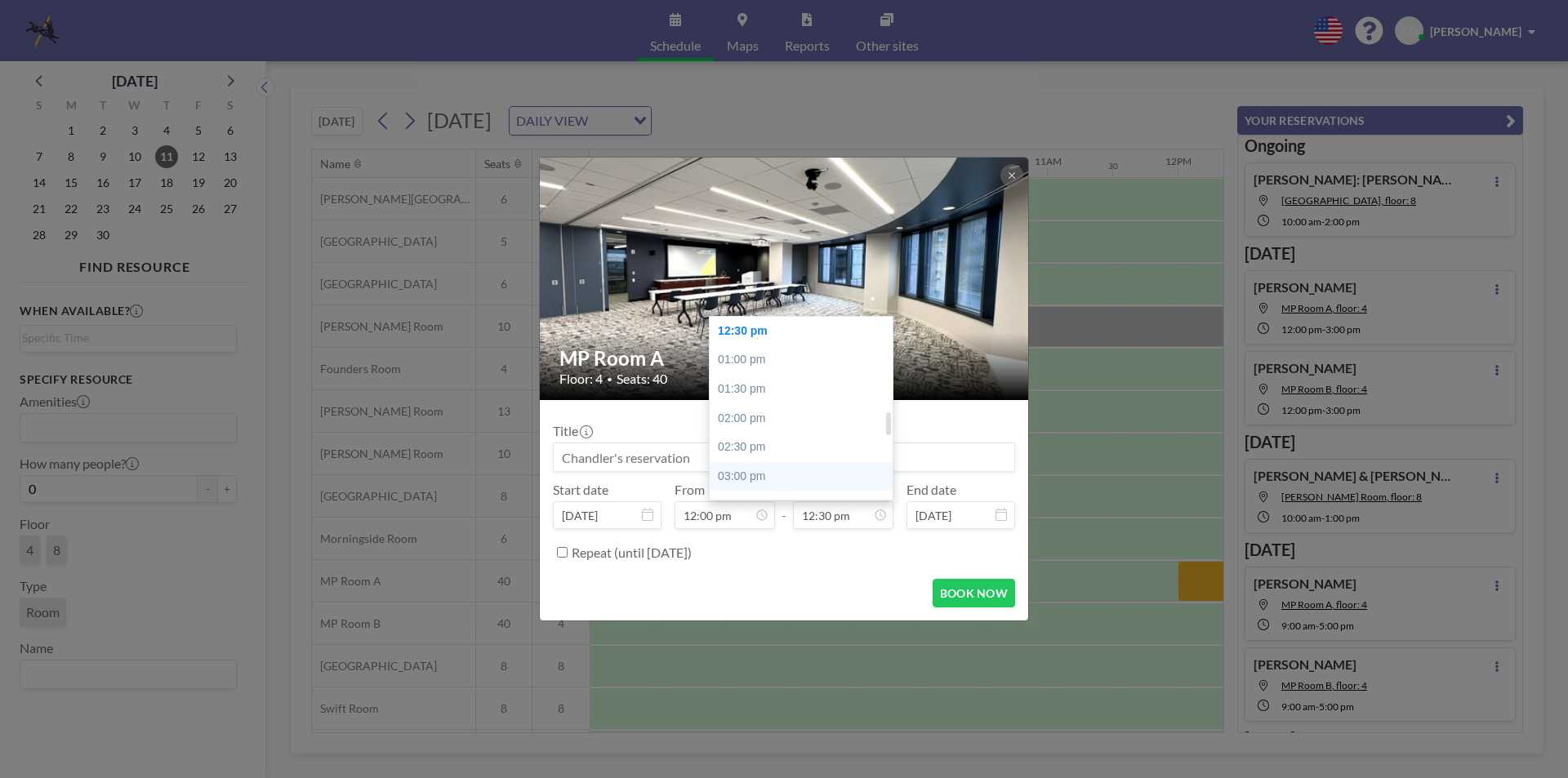
click at [780, 480] on div "03:00 pm" at bounding box center [805, 477] width 191 height 29
type input "03:00 pm"
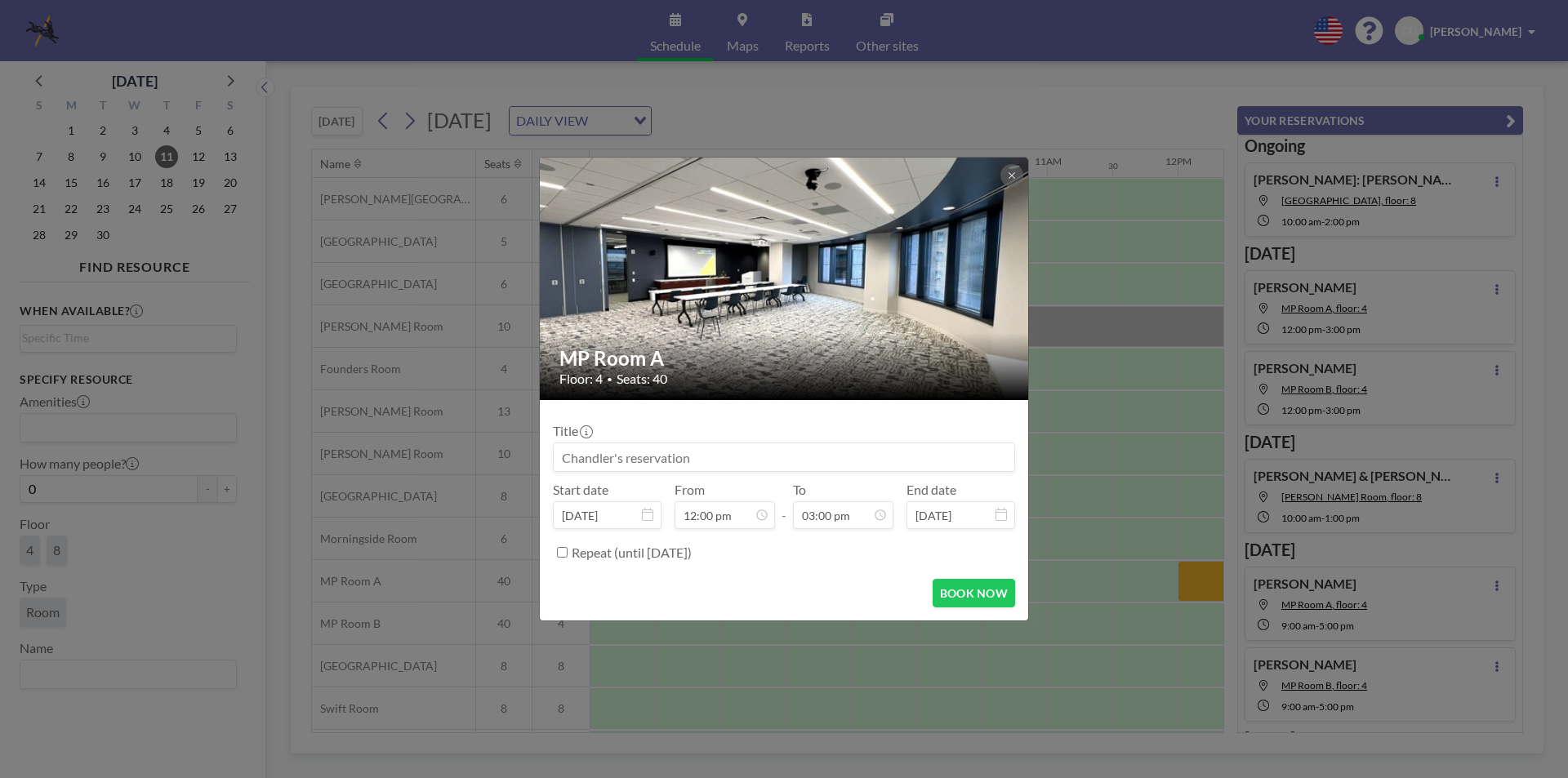
click at [770, 453] on input at bounding box center [784, 457] width 461 height 27
type input "Team 4 Lunch Meeting"
click at [964, 586] on button "BOOK NOW" at bounding box center [974, 593] width 82 height 28
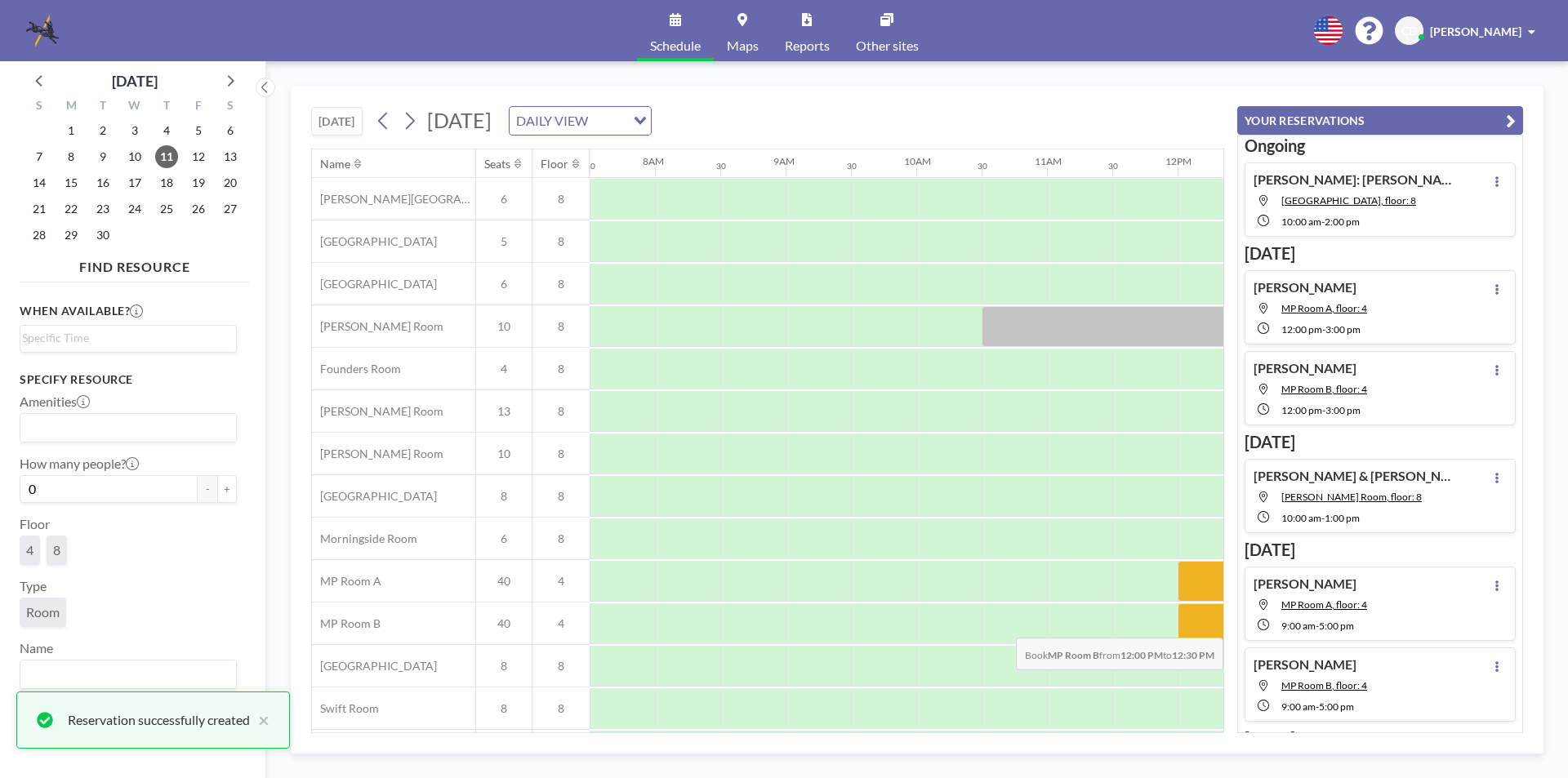
click at [1193, 625] on div at bounding box center [1210, 624] width 66 height 41
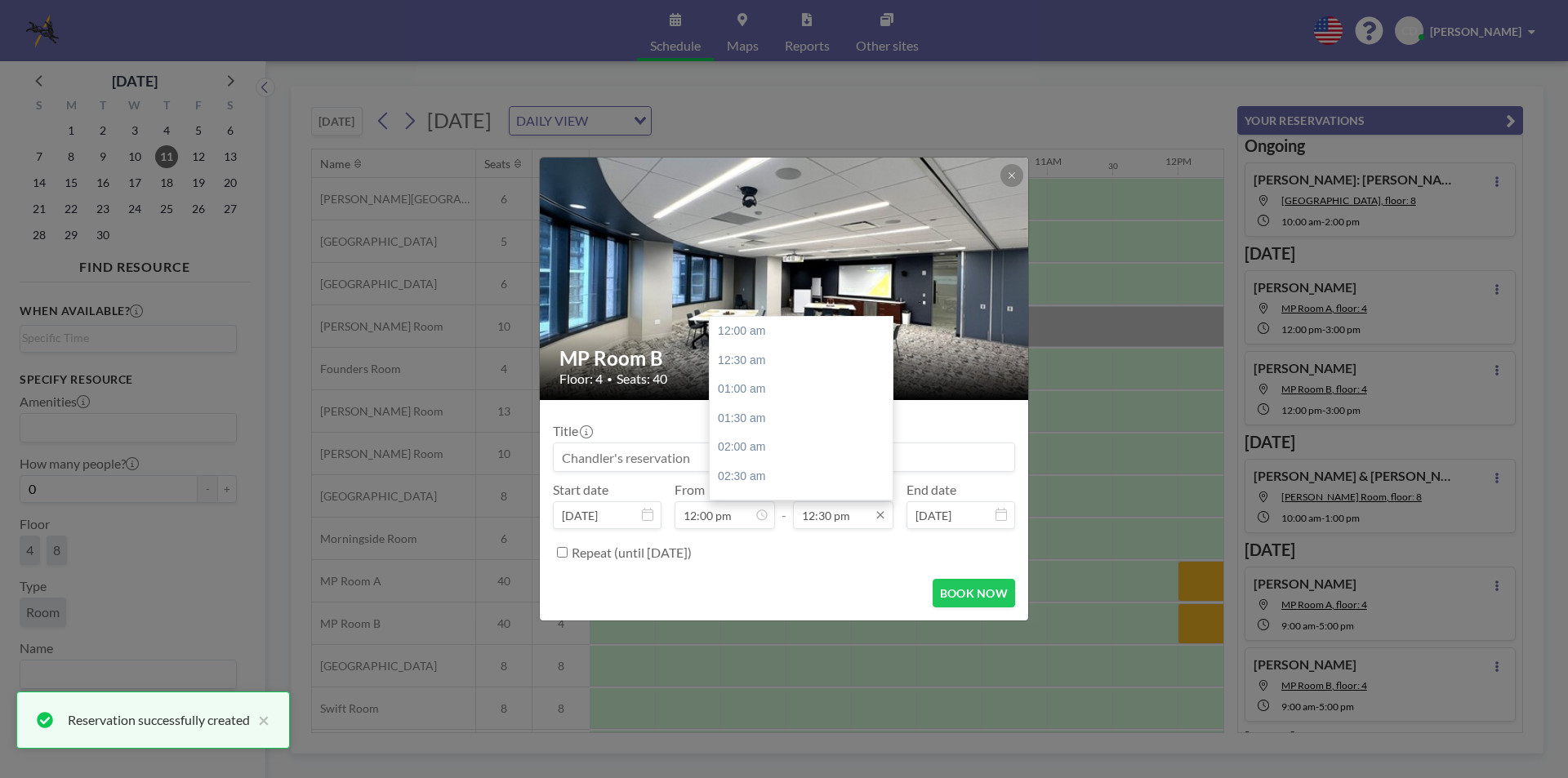
scroll to position [727, 0]
click at [777, 476] on div "03:00 pm" at bounding box center [805, 477] width 191 height 29
type input "03:00 pm"
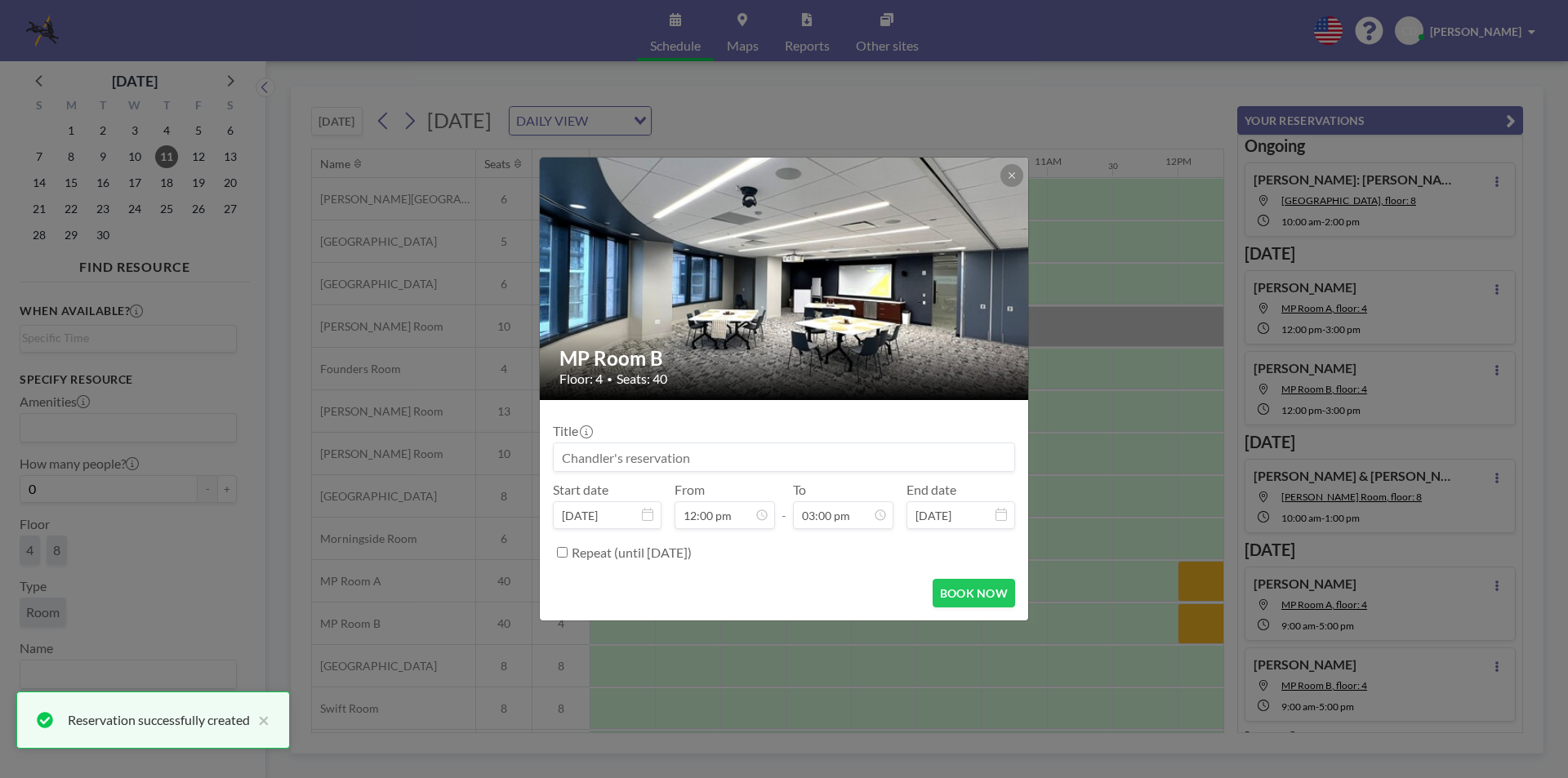
click at [766, 454] on input at bounding box center [784, 457] width 461 height 27
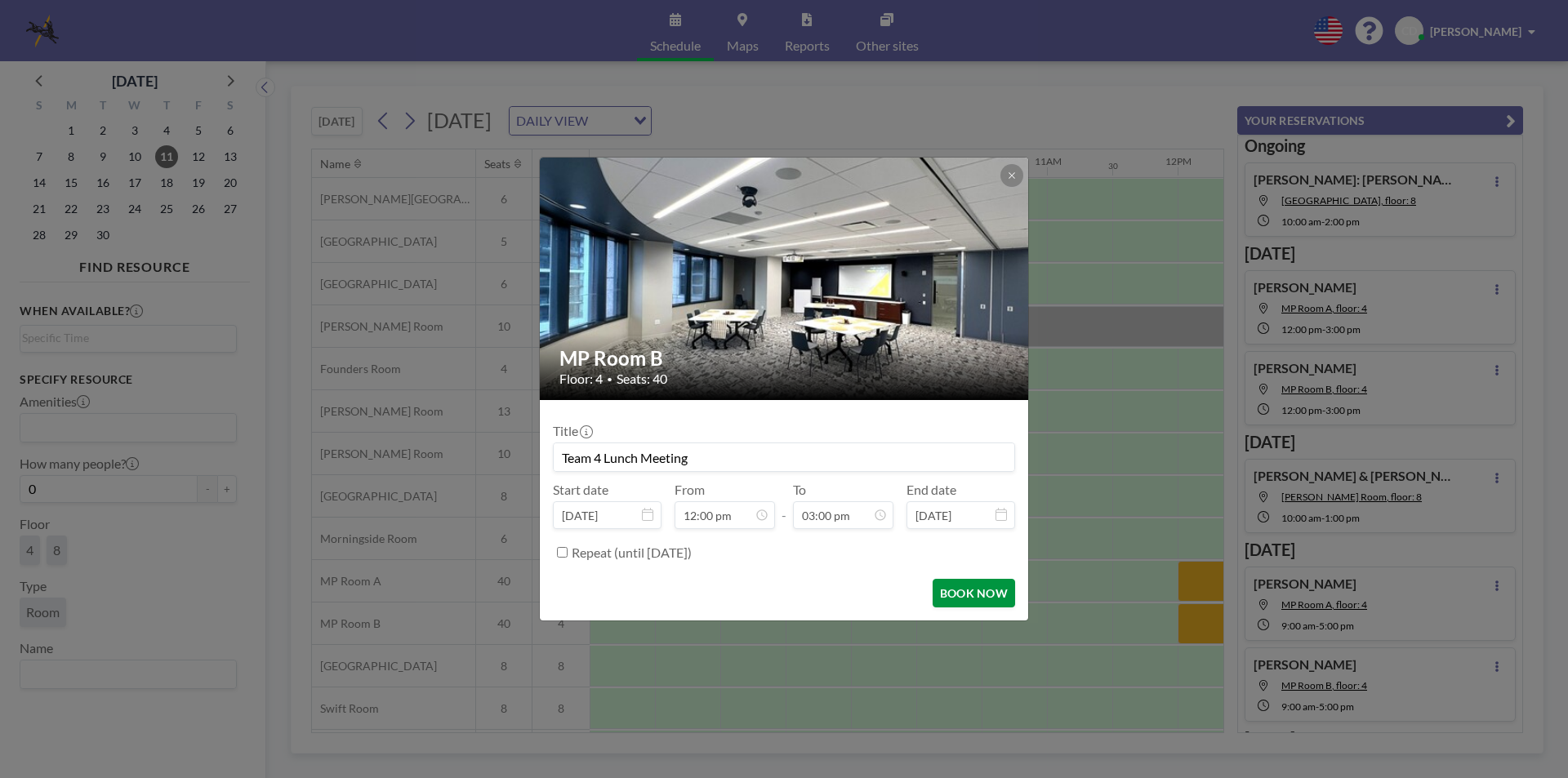
type input "Team 4 Lunch Meeting"
click at [965, 593] on button "BOOK NOW" at bounding box center [974, 593] width 82 height 28
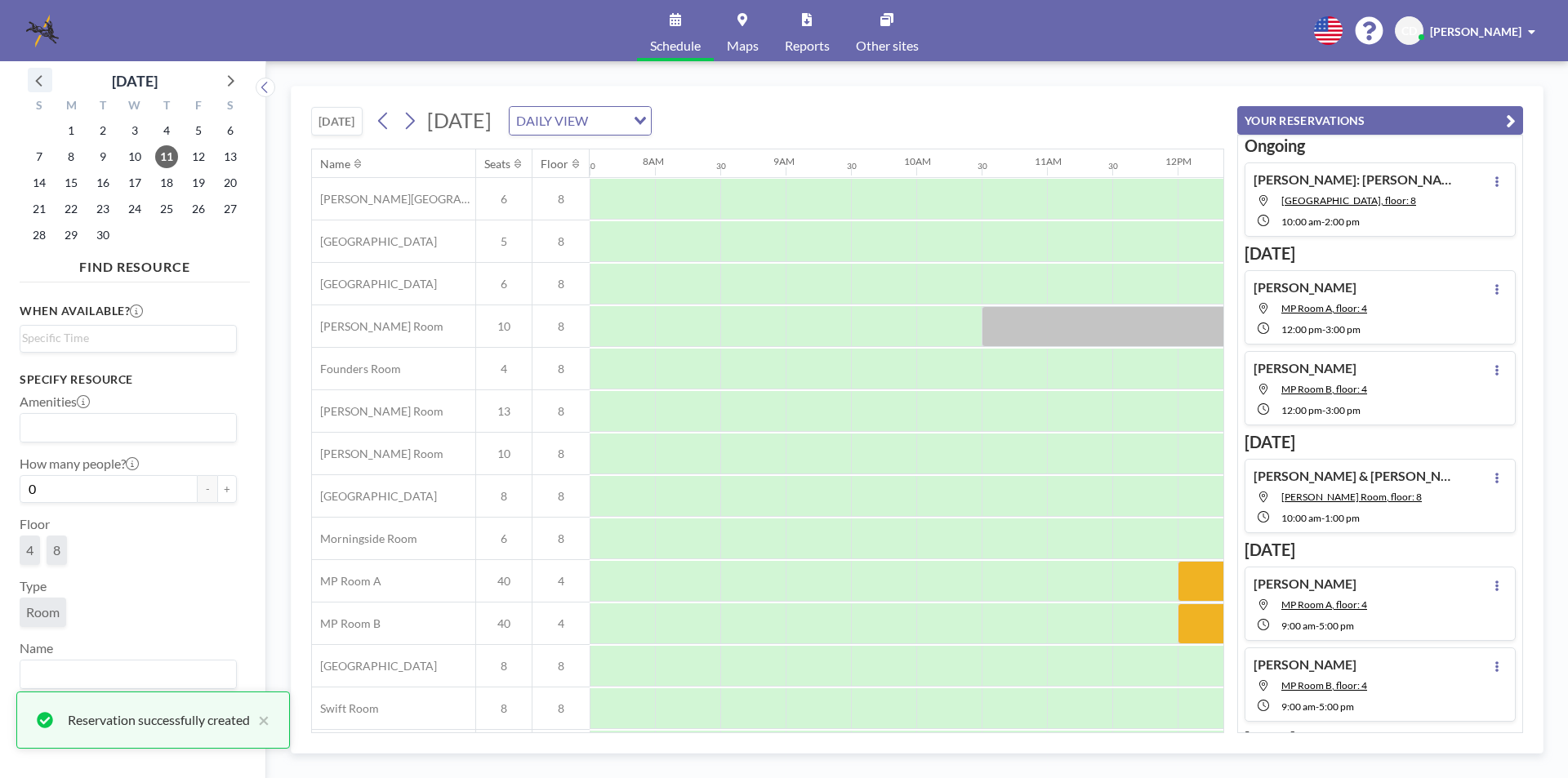
click at [41, 79] on icon at bounding box center [40, 80] width 22 height 22
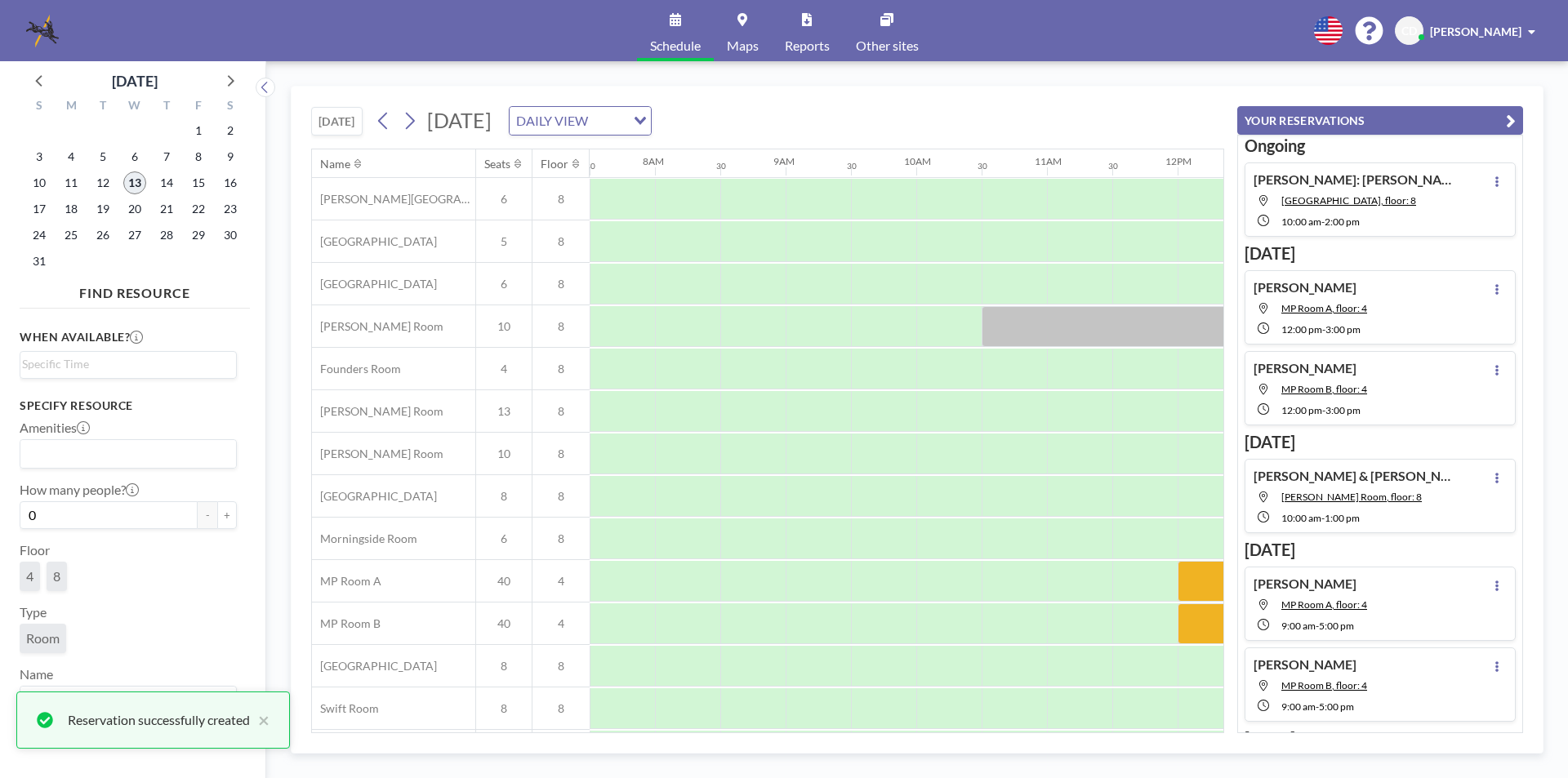
click at [136, 175] on span "13" at bounding box center [134, 182] width 23 height 23
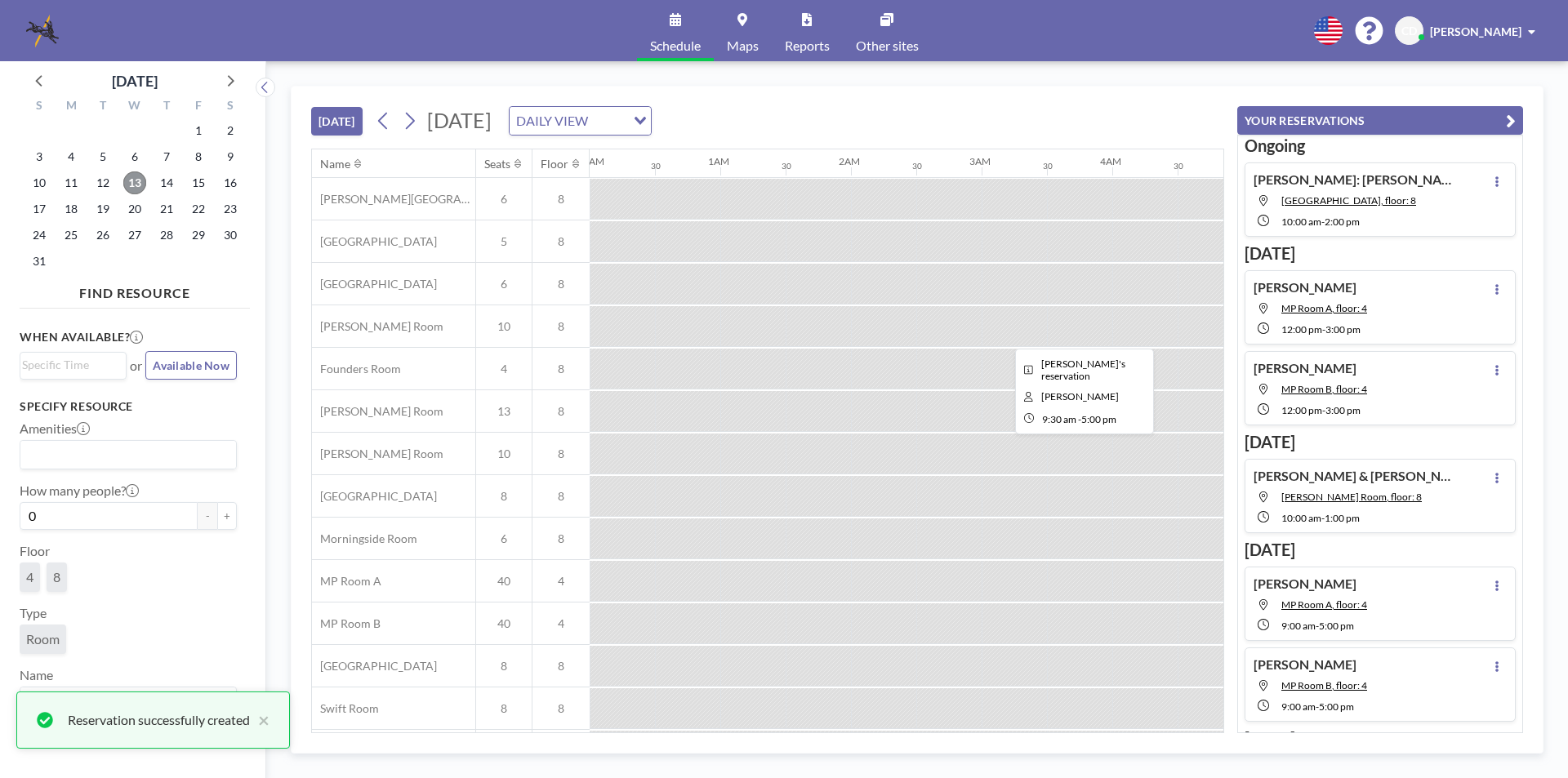
scroll to position [0, 1241]
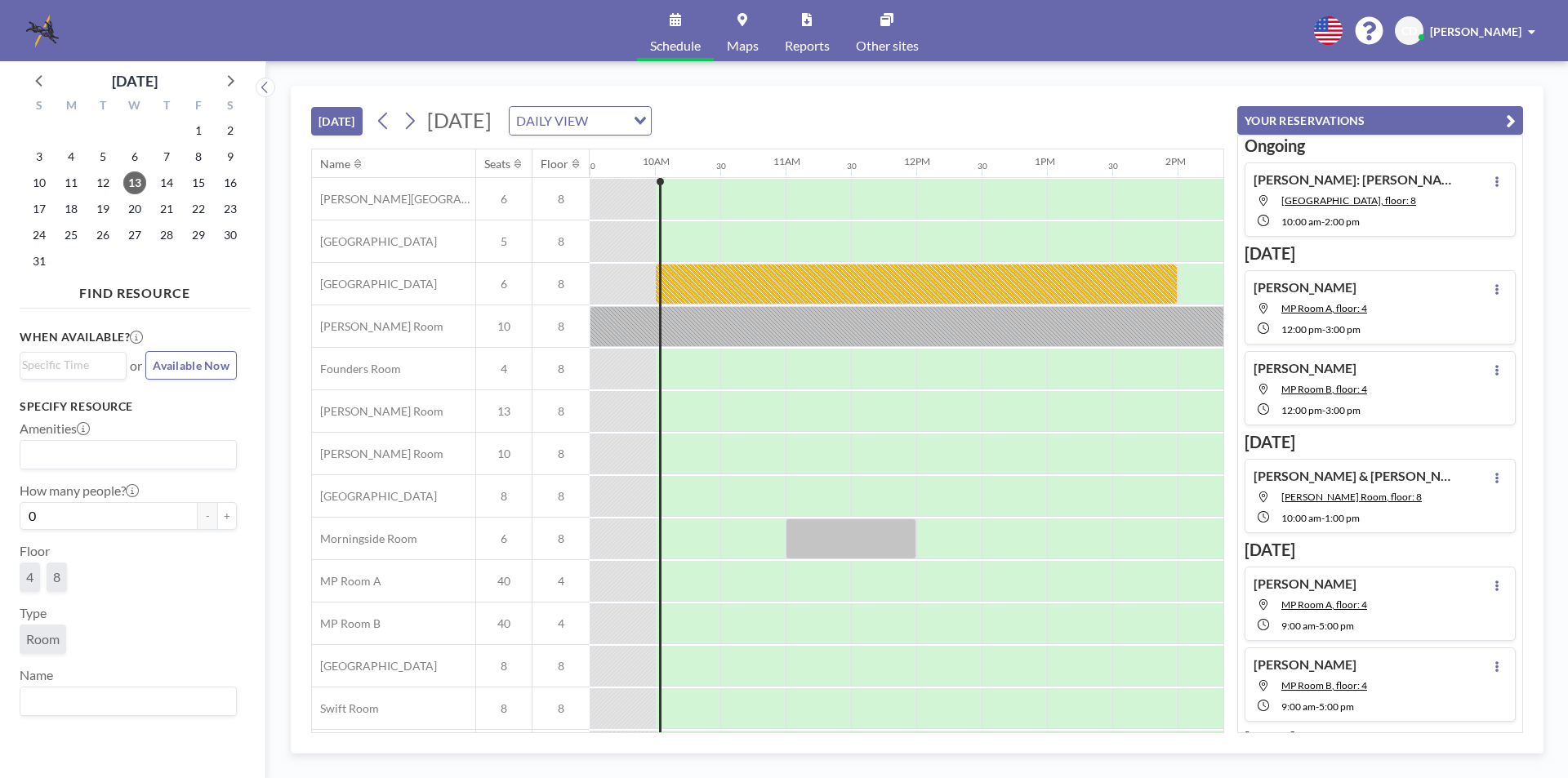
click at [161, 170] on div "14" at bounding box center [166, 183] width 32 height 26
click at [164, 178] on span "14" at bounding box center [166, 182] width 23 height 23
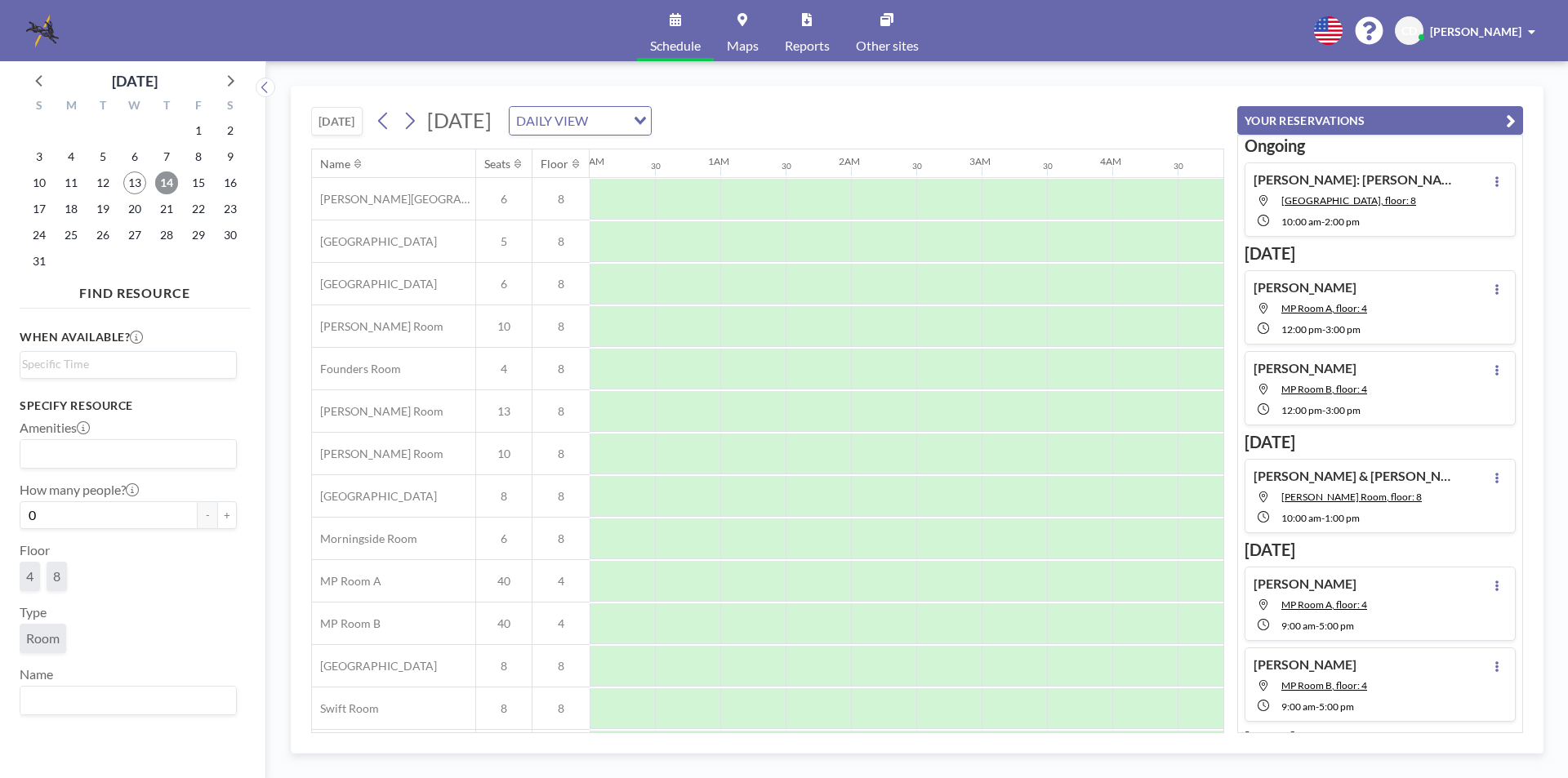
scroll to position [0, 980]
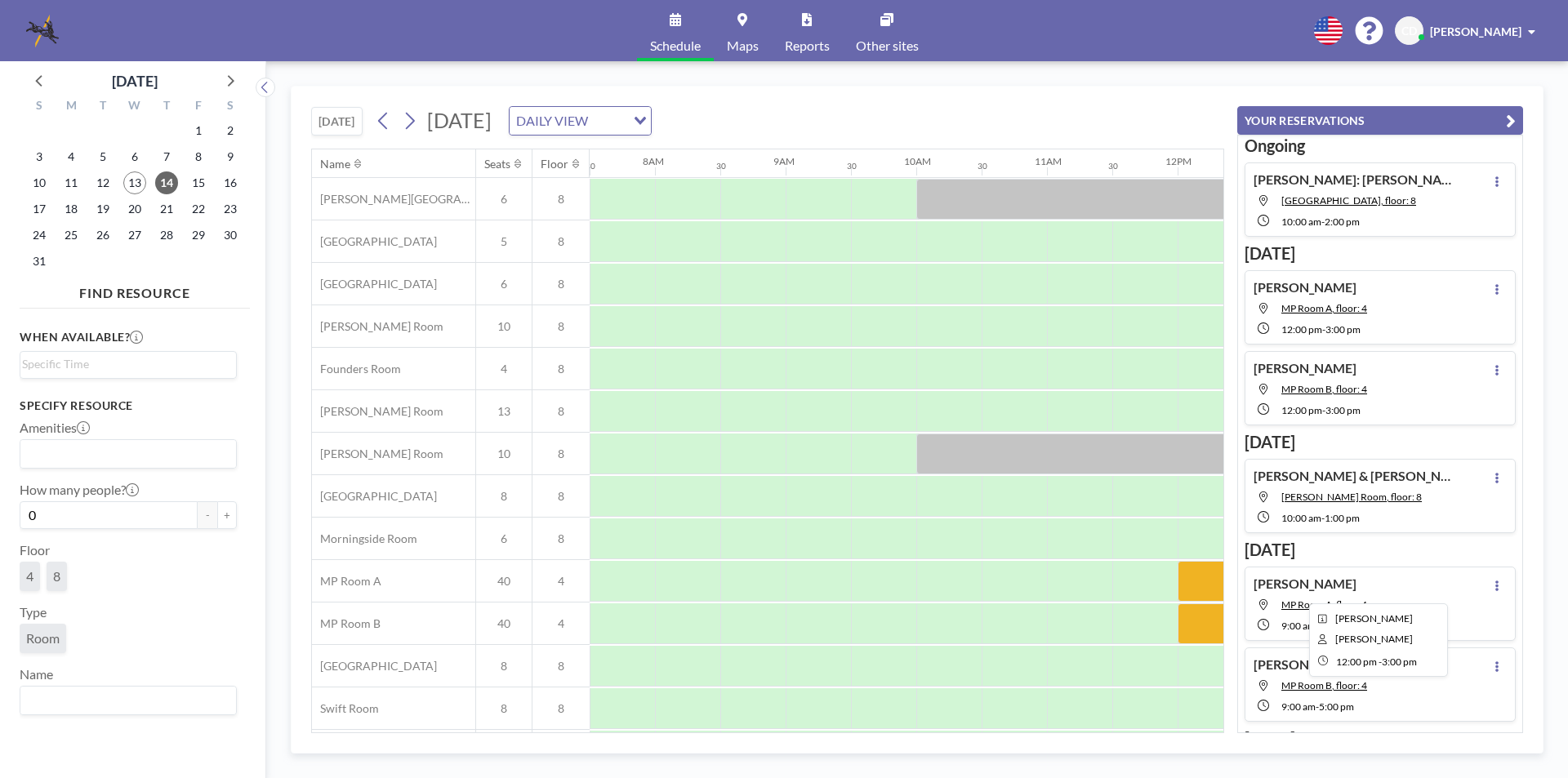
click at [1198, 589] on div at bounding box center [1373, 581] width 392 height 41
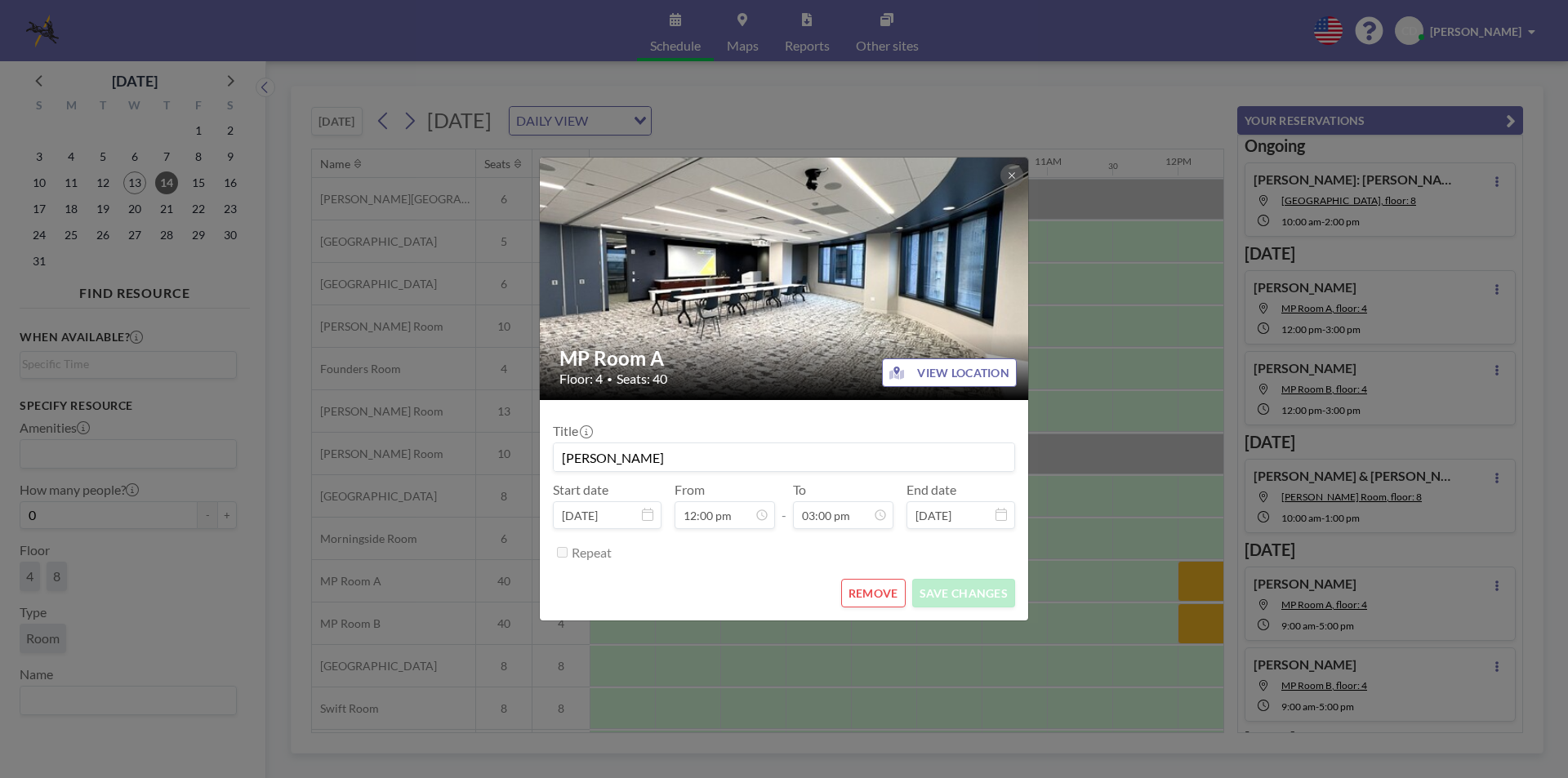
click at [850, 603] on button "REMOVE" at bounding box center [873, 593] width 65 height 28
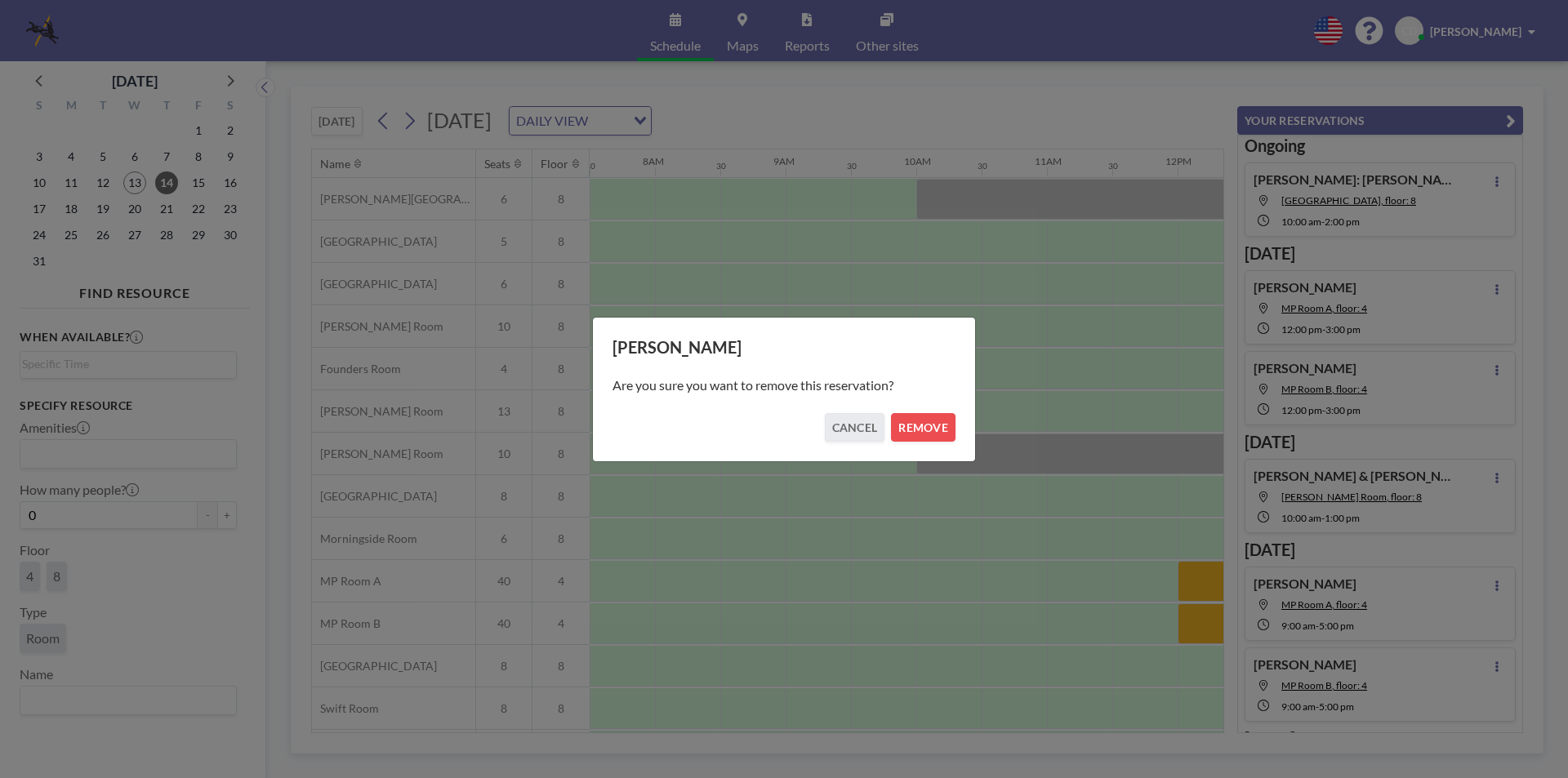
click at [910, 406] on div "Are you sure you want to remove this reservation?" at bounding box center [784, 385] width 343 height 56
click at [920, 420] on button "REMOVE" at bounding box center [923, 427] width 65 height 28
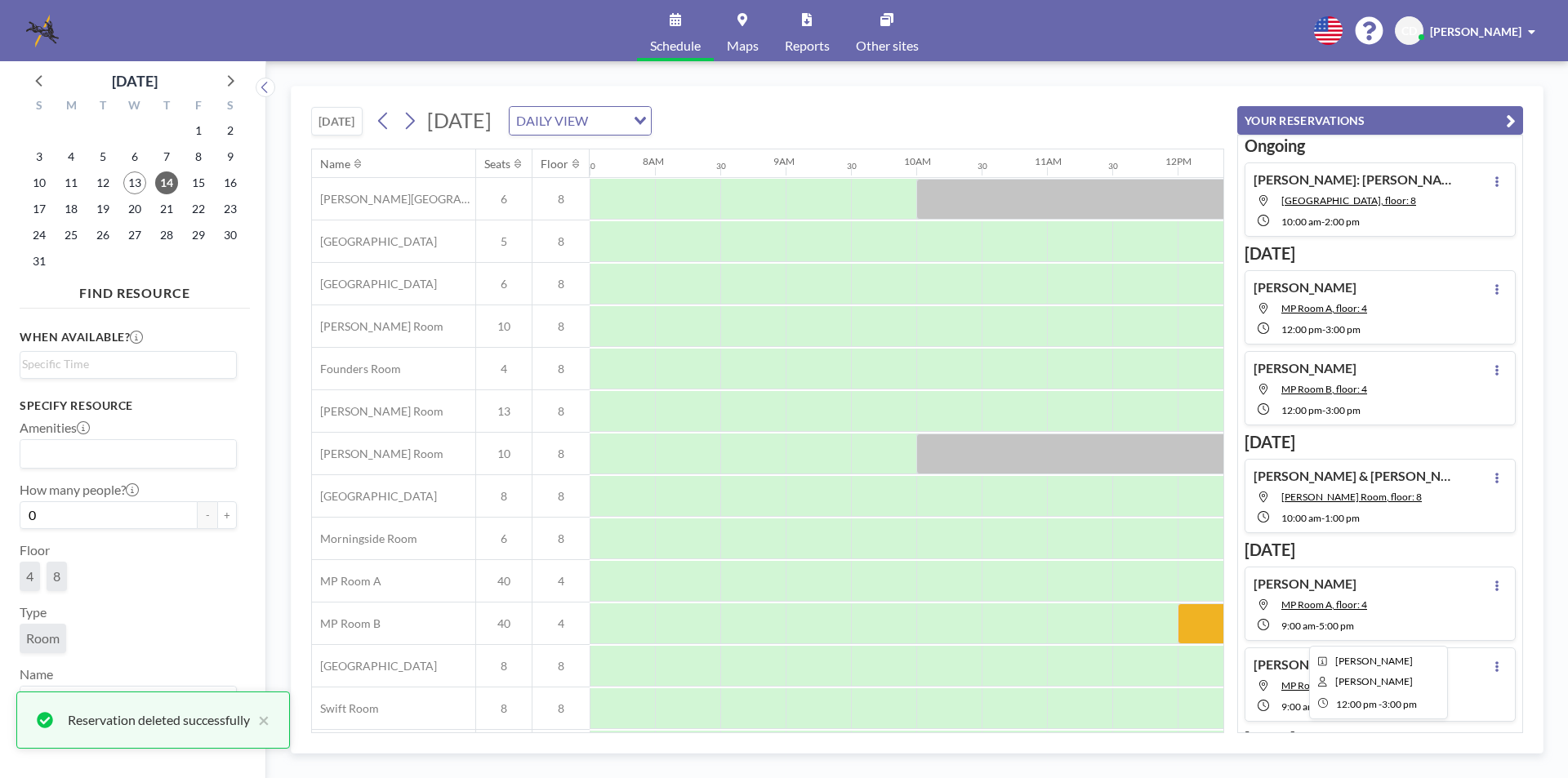
click at [1184, 615] on div at bounding box center [1373, 624] width 392 height 41
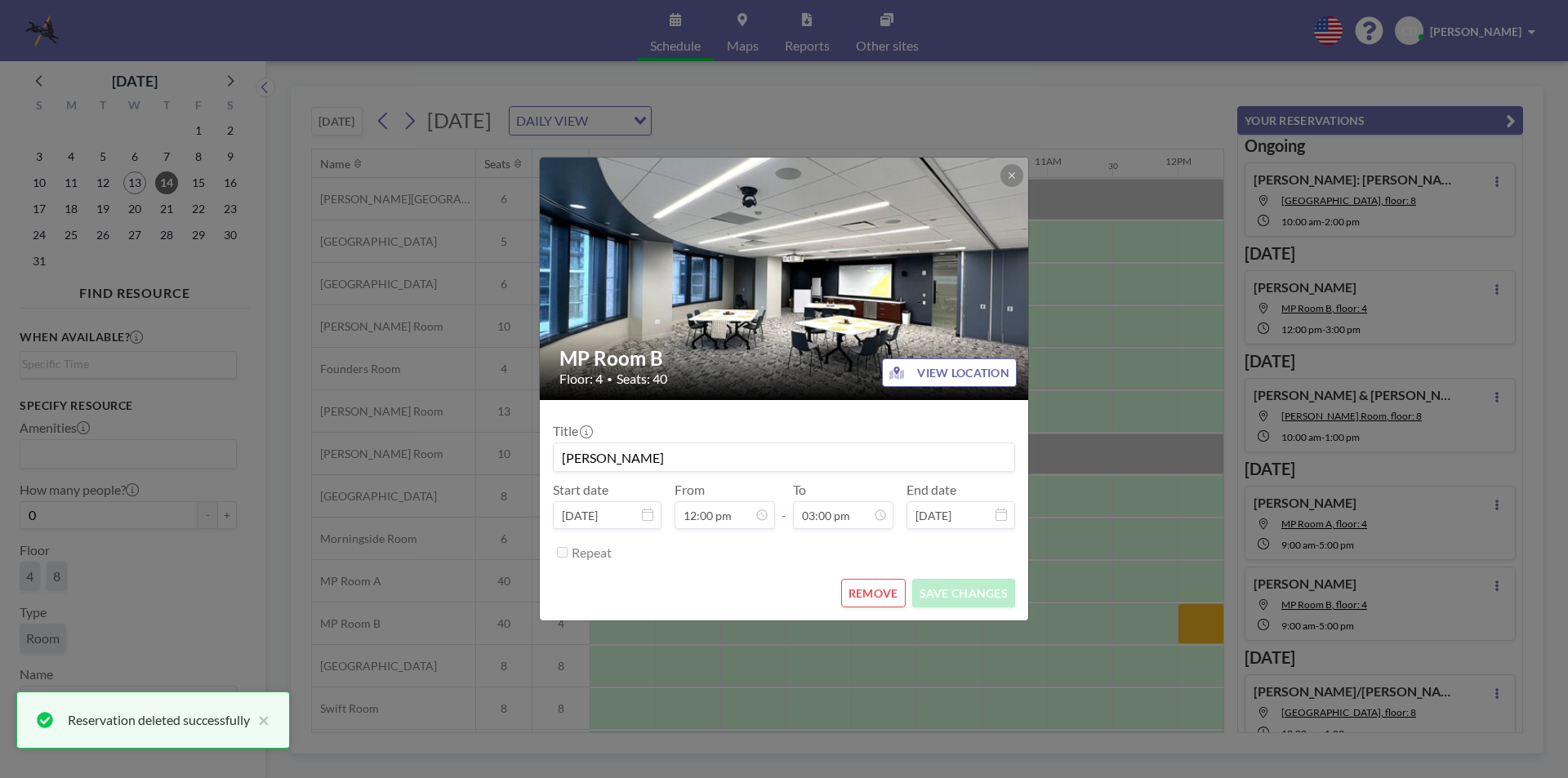
click at [871, 590] on button "REMOVE" at bounding box center [873, 593] width 65 height 28
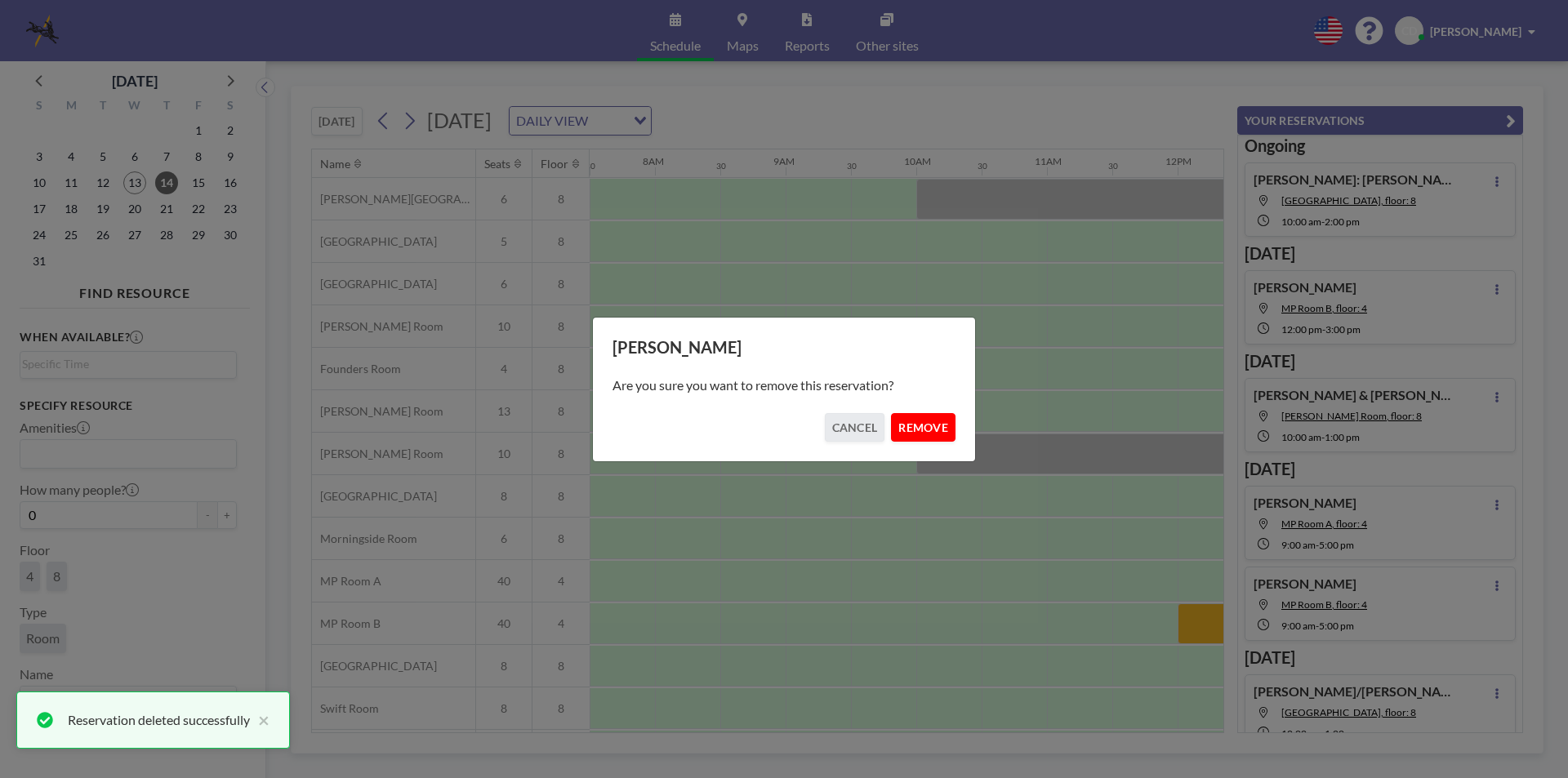
click at [913, 419] on button "REMOVE" at bounding box center [923, 427] width 65 height 28
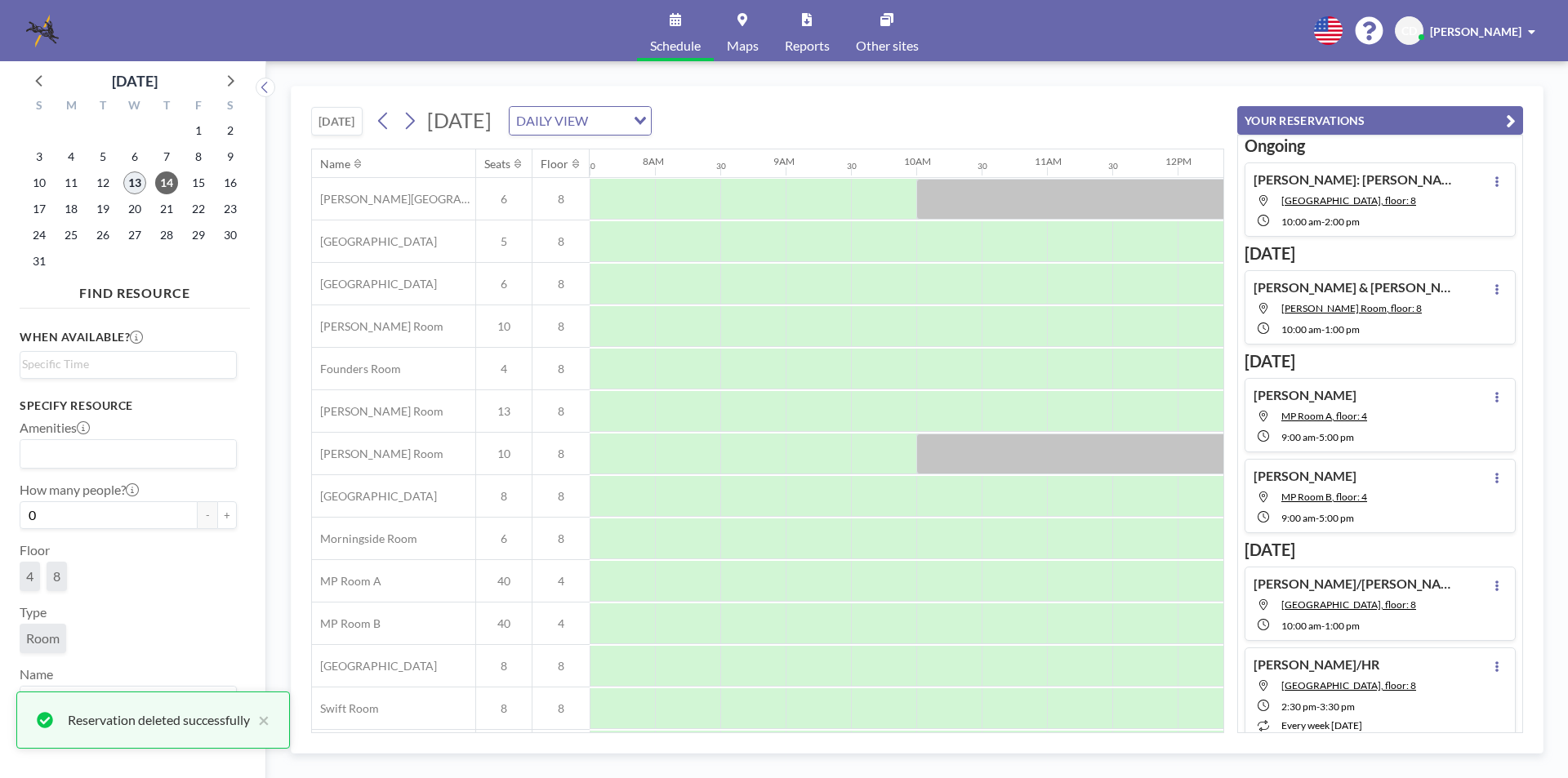
click at [129, 177] on span "13" at bounding box center [134, 182] width 23 height 23
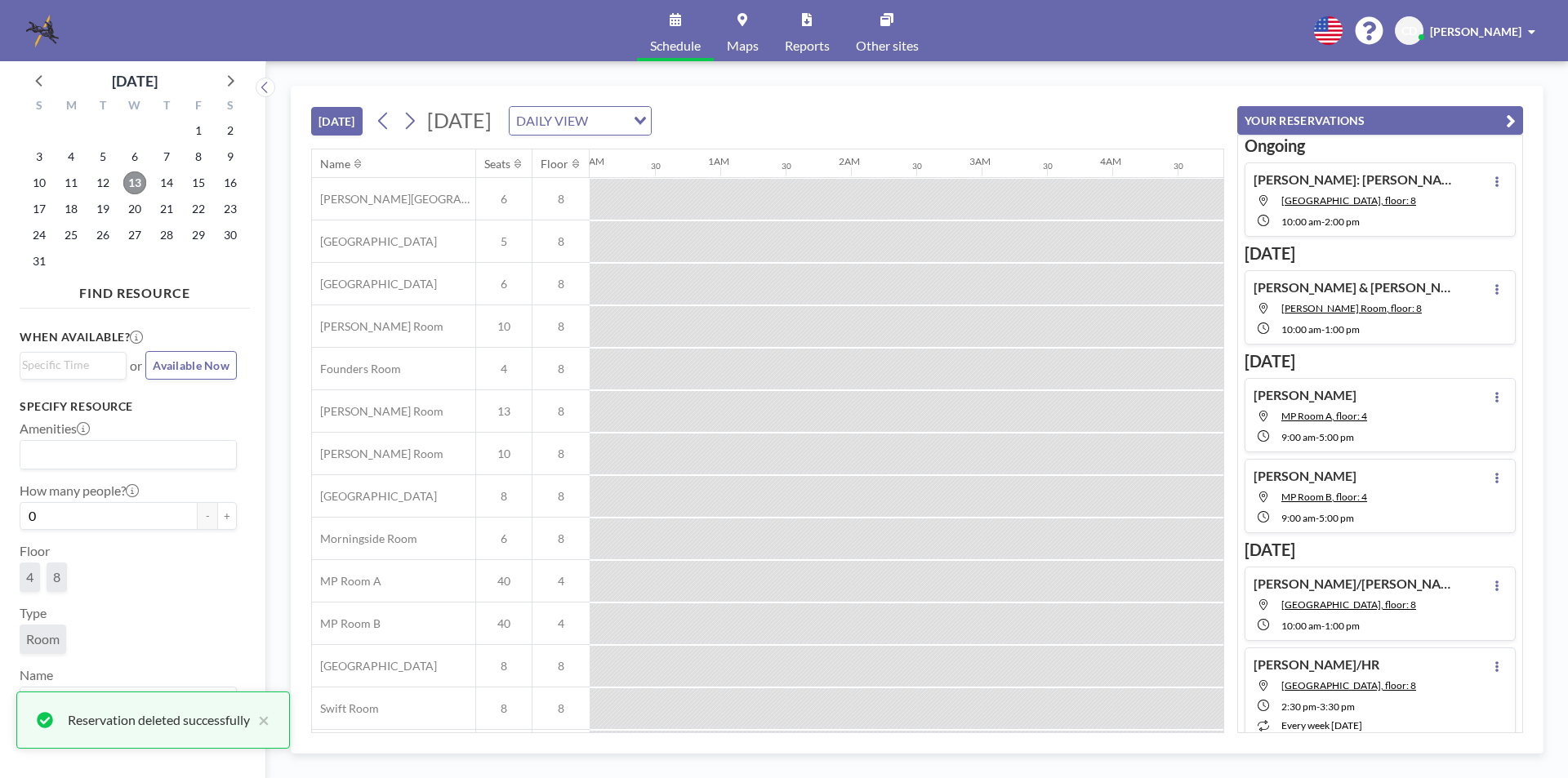
scroll to position [0, 1241]
